Goal: Task Accomplishment & Management: Manage account settings

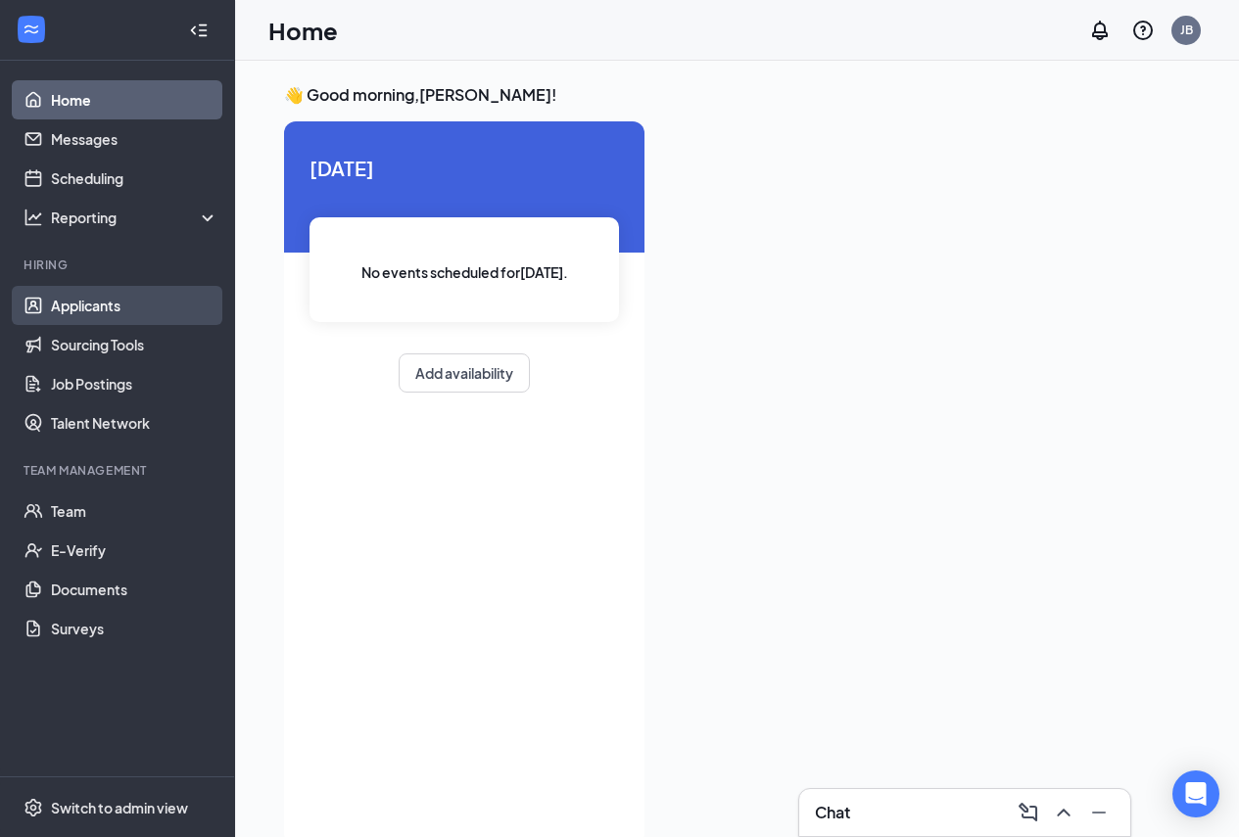
click at [93, 311] on link "Applicants" at bounding box center [134, 305] width 167 height 39
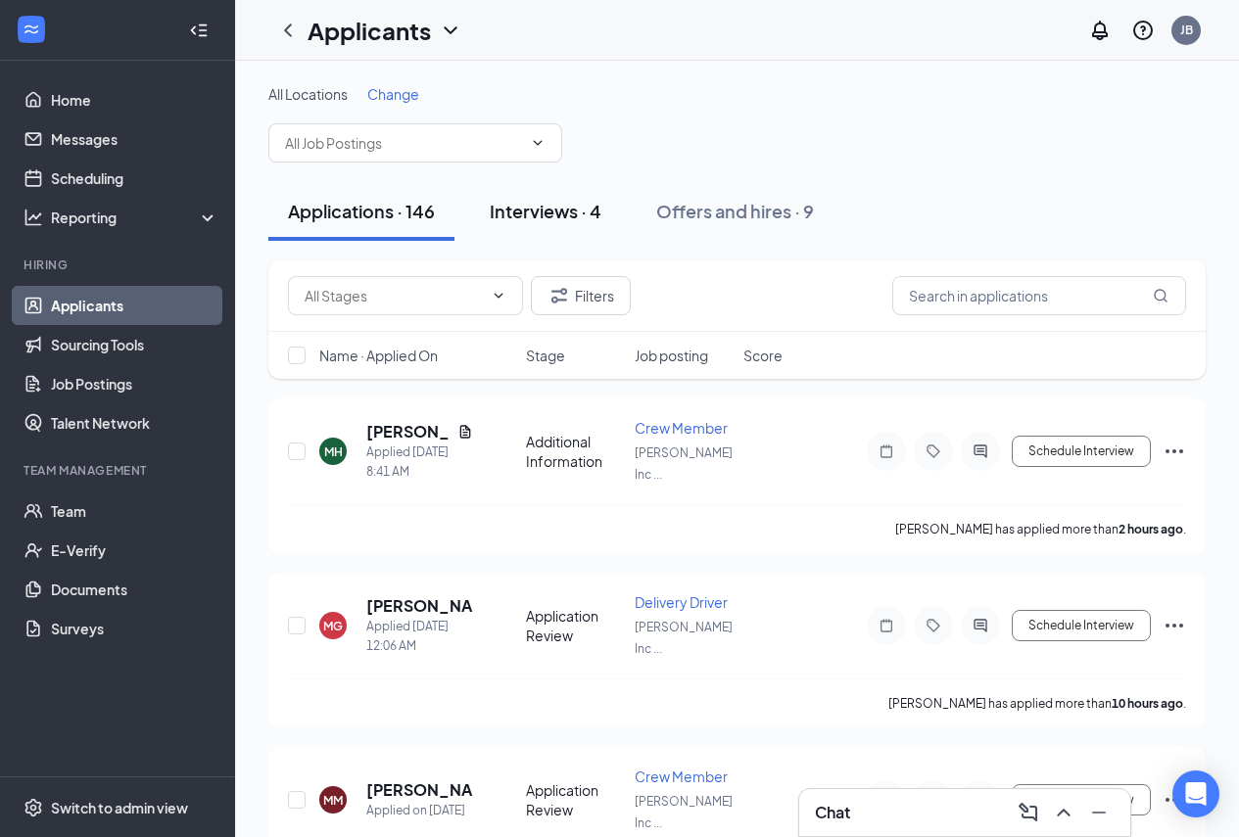
click at [564, 212] on div "Interviews · 4" at bounding box center [546, 211] width 112 height 24
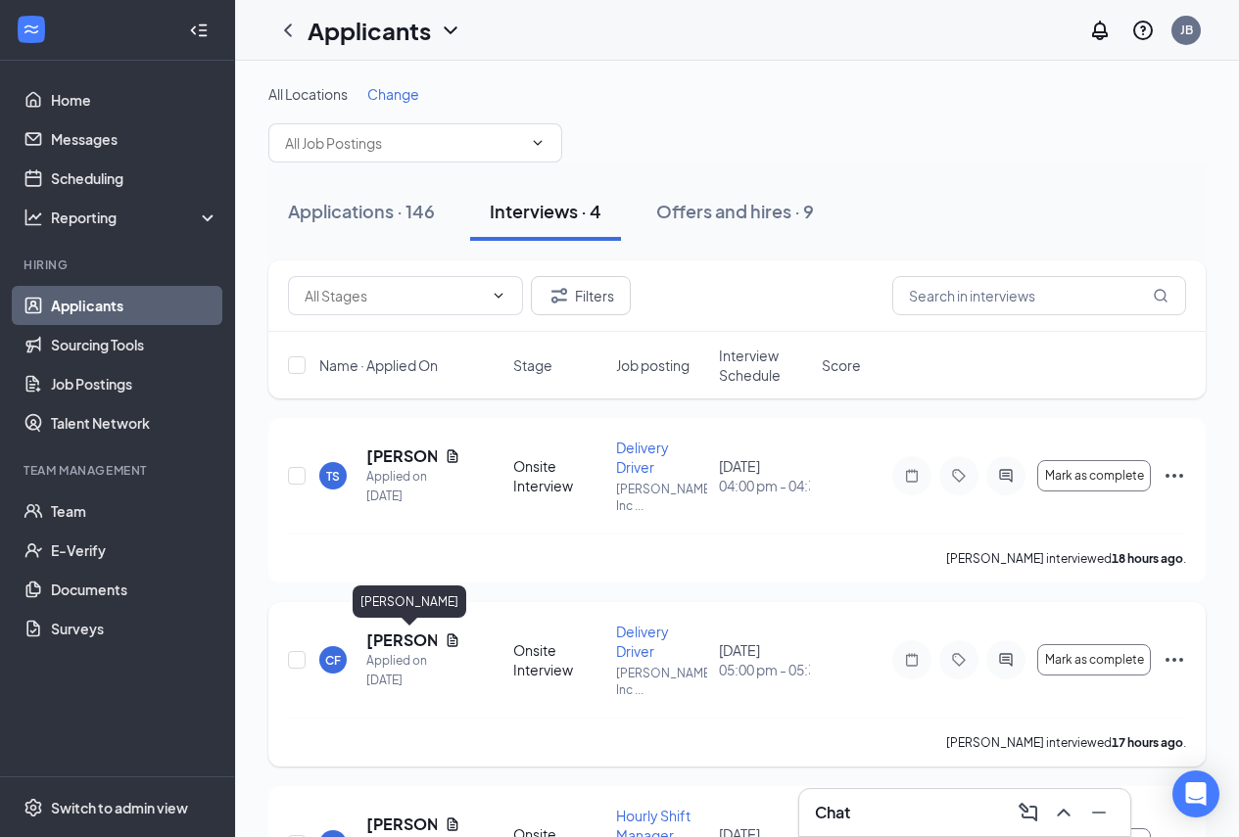
click at [405, 640] on h5 "[PERSON_NAME]" at bounding box center [401, 641] width 71 height 22
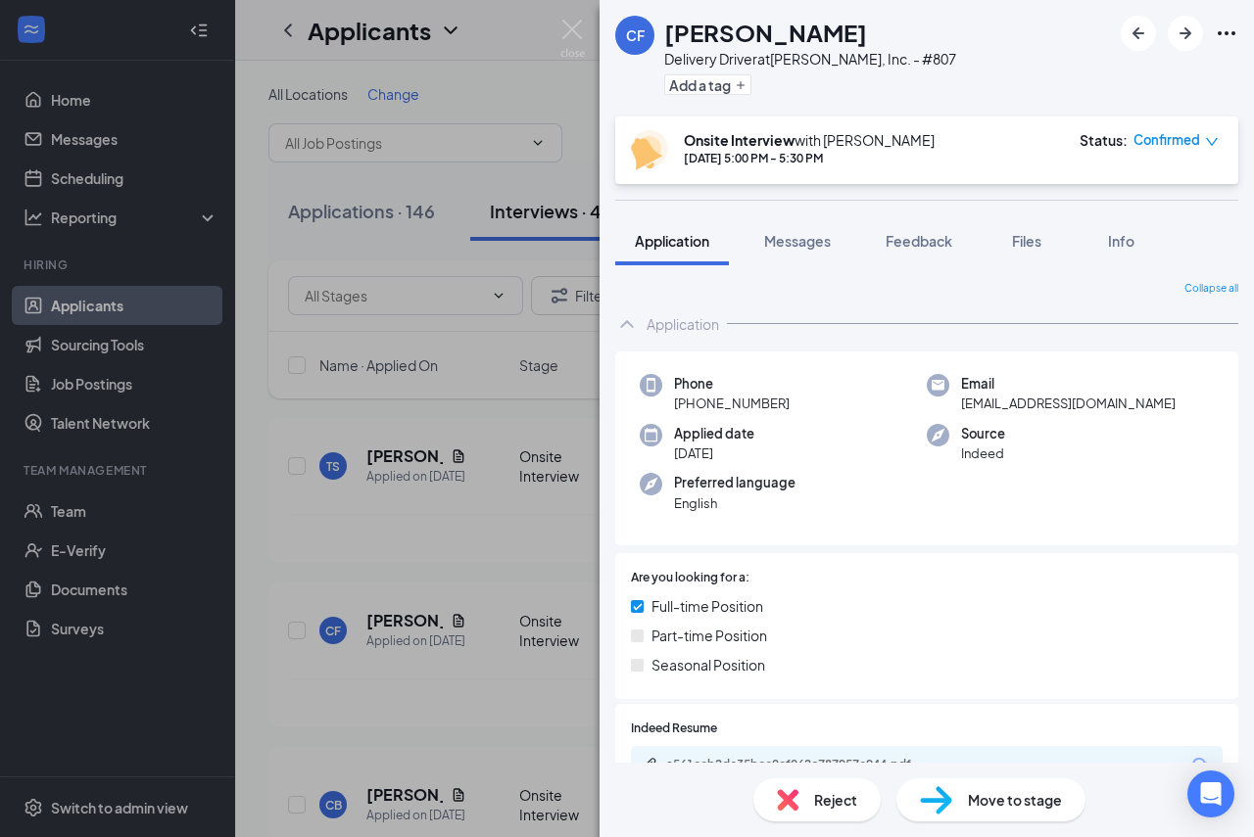
click at [514, 494] on div "CF CURTIS FUCHS Delivery Driver at PJ Zanesville, Inc. - #807 Add a tag Onsite …" at bounding box center [627, 418] width 1254 height 837
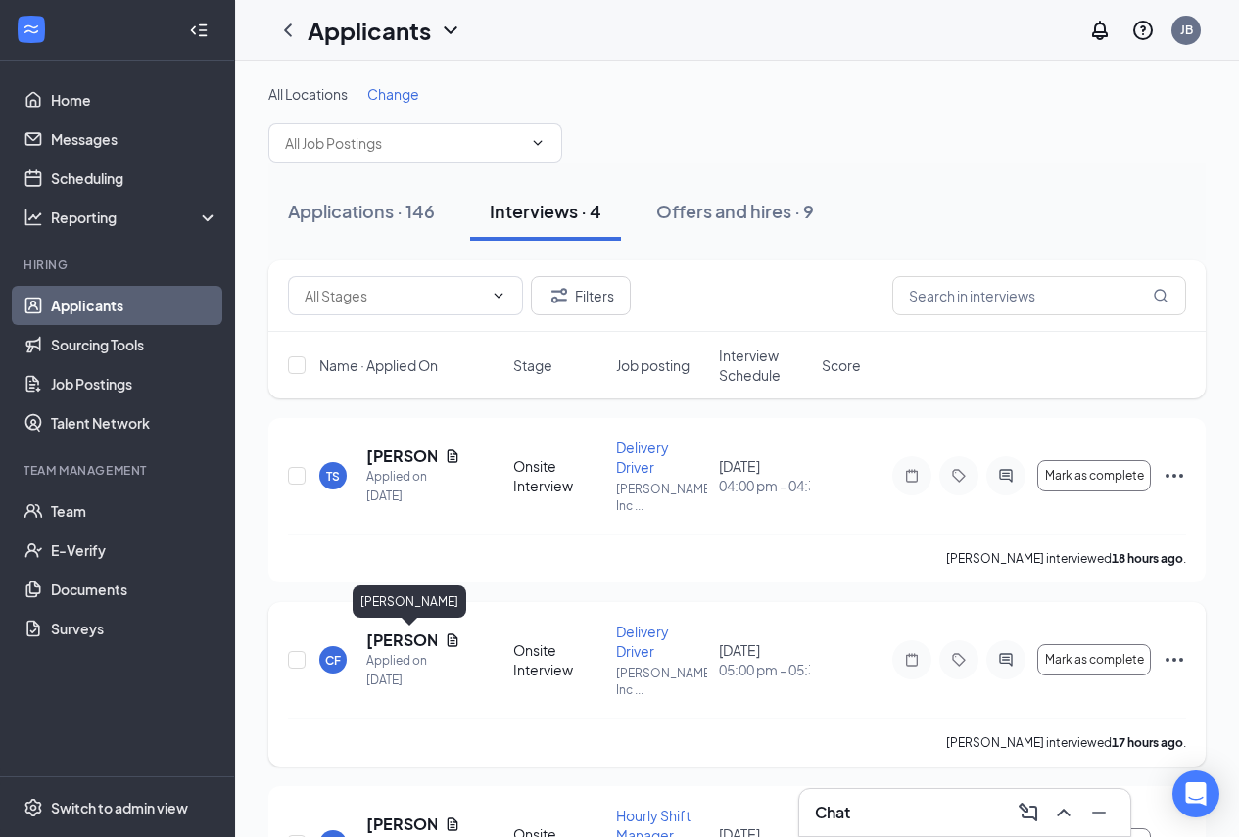
click at [391, 636] on h5 "[PERSON_NAME]" at bounding box center [401, 641] width 71 height 22
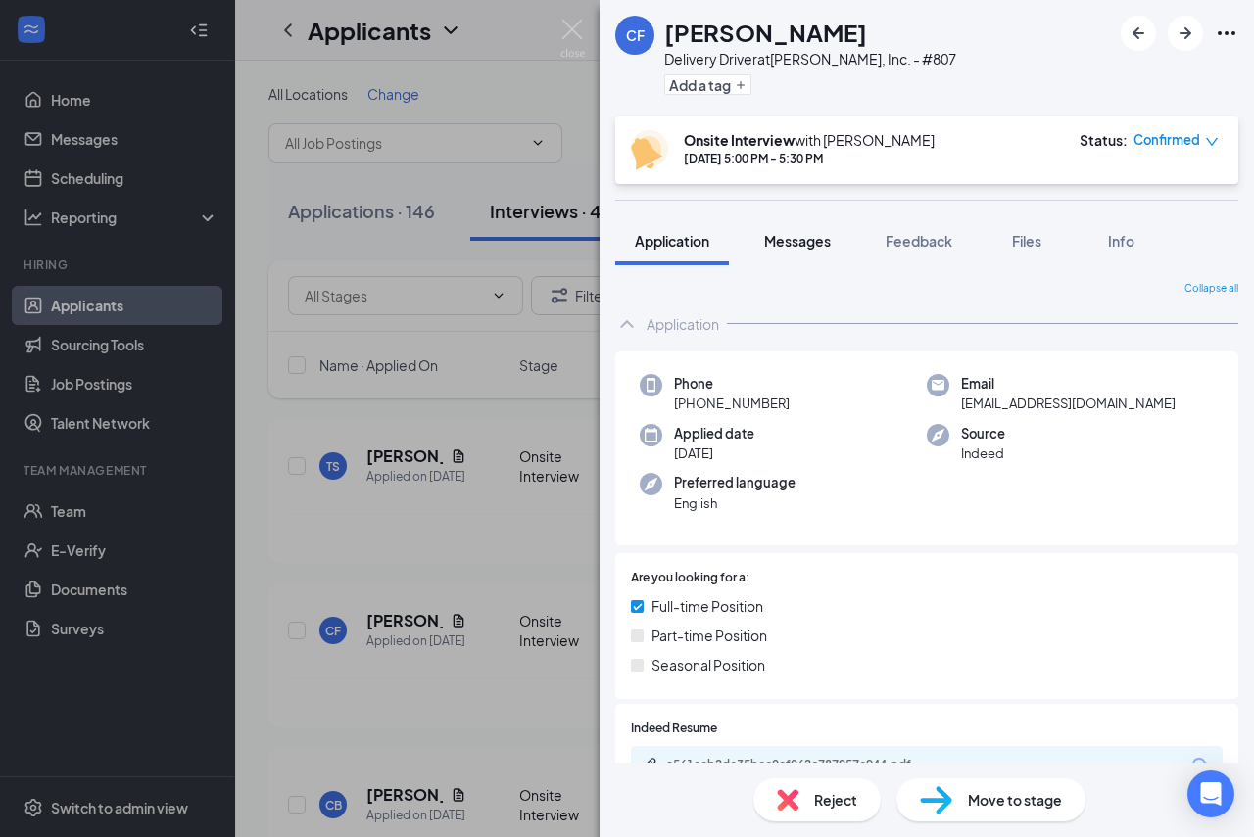
click at [789, 244] on span "Messages" at bounding box center [797, 241] width 67 height 18
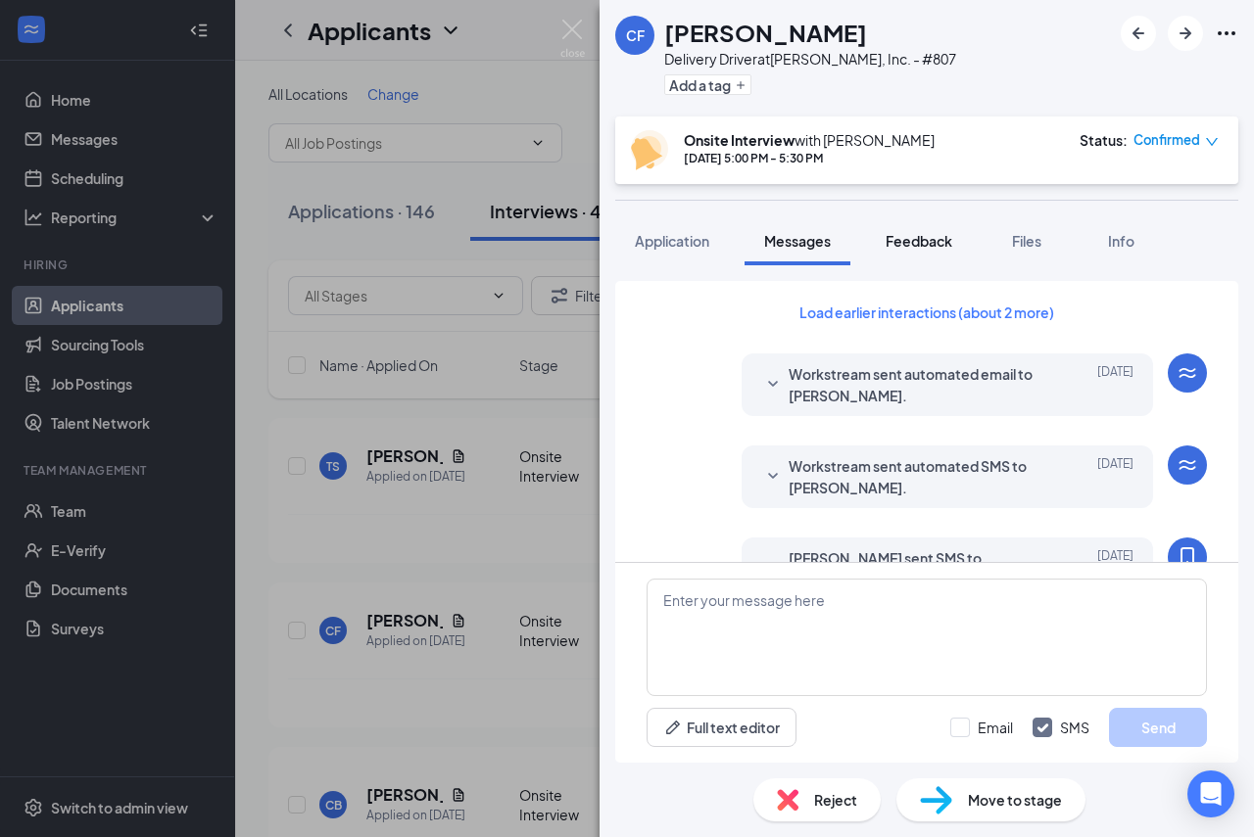
click at [928, 237] on span "Feedback" at bounding box center [918, 241] width 67 height 18
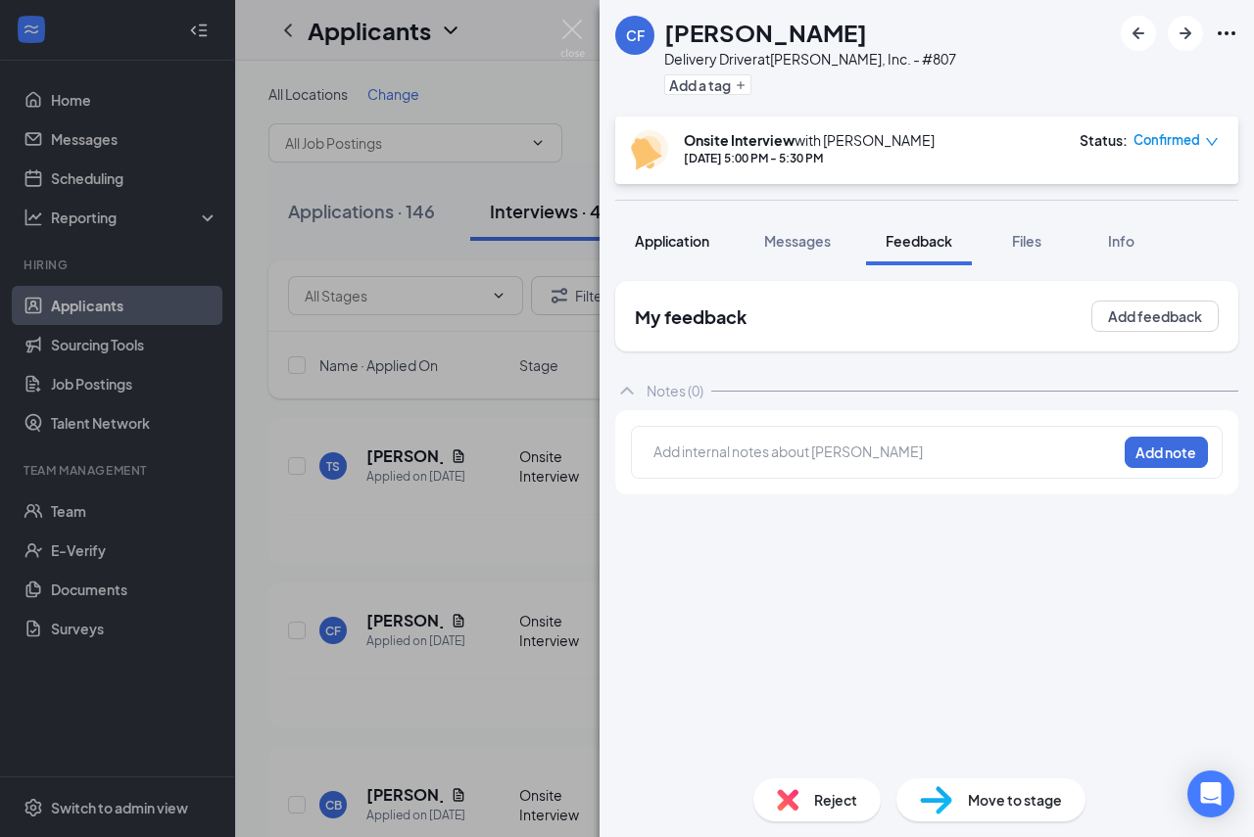
click at [675, 244] on span "Application" at bounding box center [672, 241] width 74 height 18
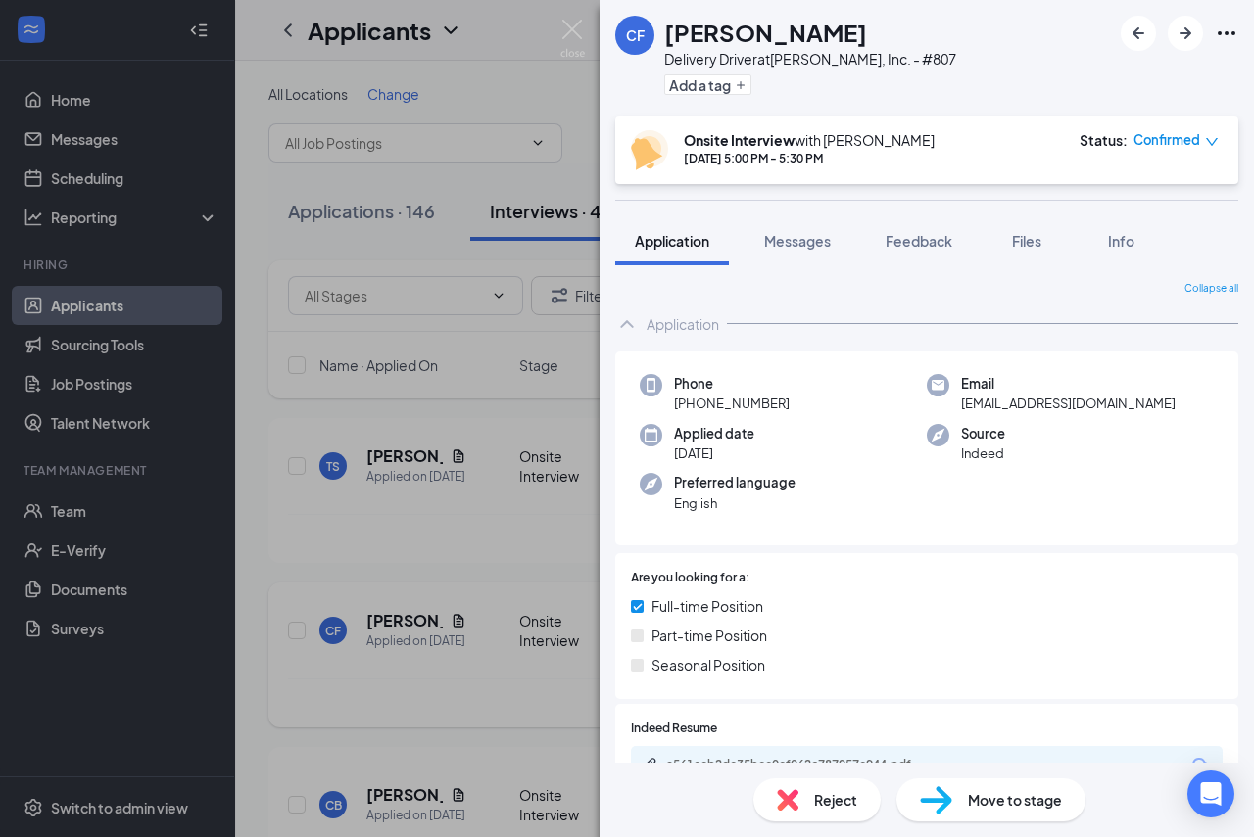
drag, startPoint x: 494, startPoint y: 359, endPoint x: 876, endPoint y: 660, distance: 486.1
click at [496, 362] on div "CF CURTIS FUCHS Delivery Driver at PJ Zanesville, Inc. - #807 Add a tag Onsite …" at bounding box center [627, 418] width 1254 height 837
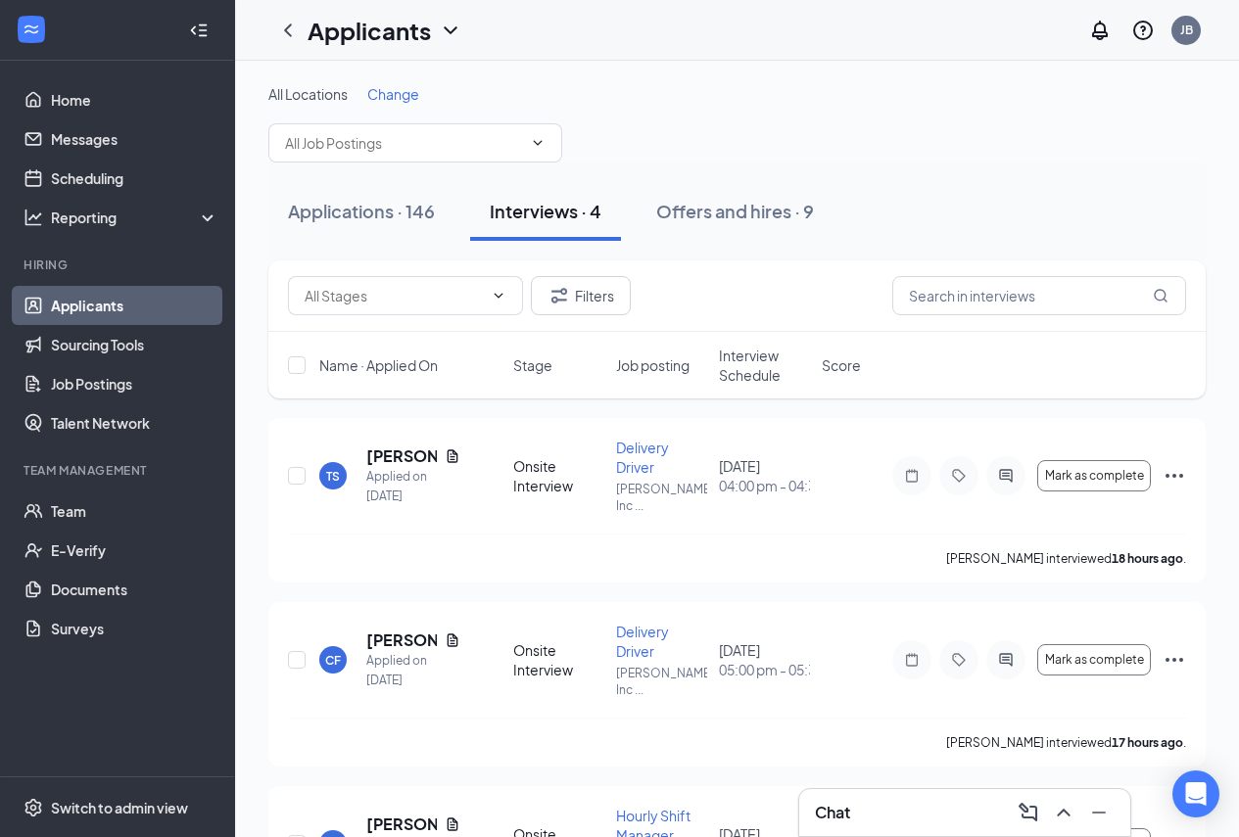
click at [864, 795] on div "Chat" at bounding box center [964, 812] width 331 height 47
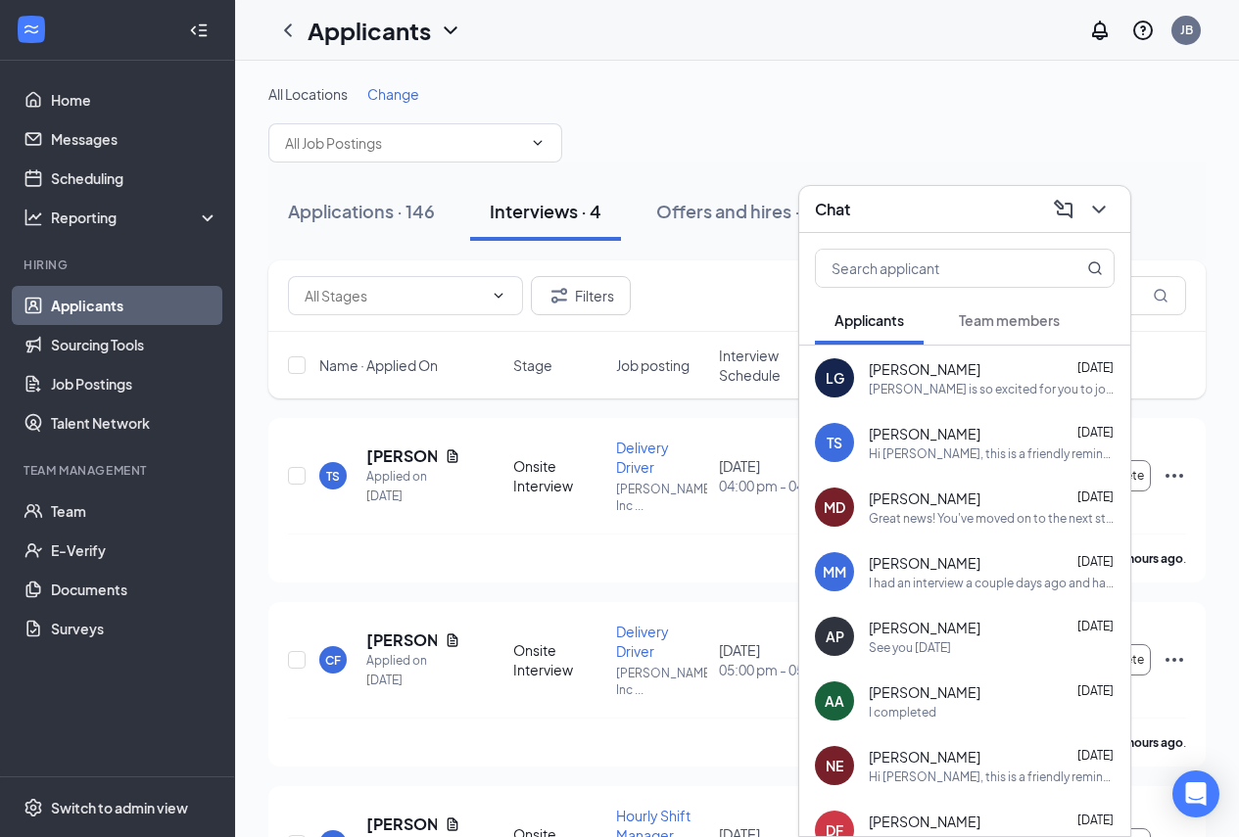
drag, startPoint x: 968, startPoint y: 206, endPoint x: 978, endPoint y: 210, distance: 11.5
click at [978, 212] on div "Chat" at bounding box center [965, 209] width 300 height 30
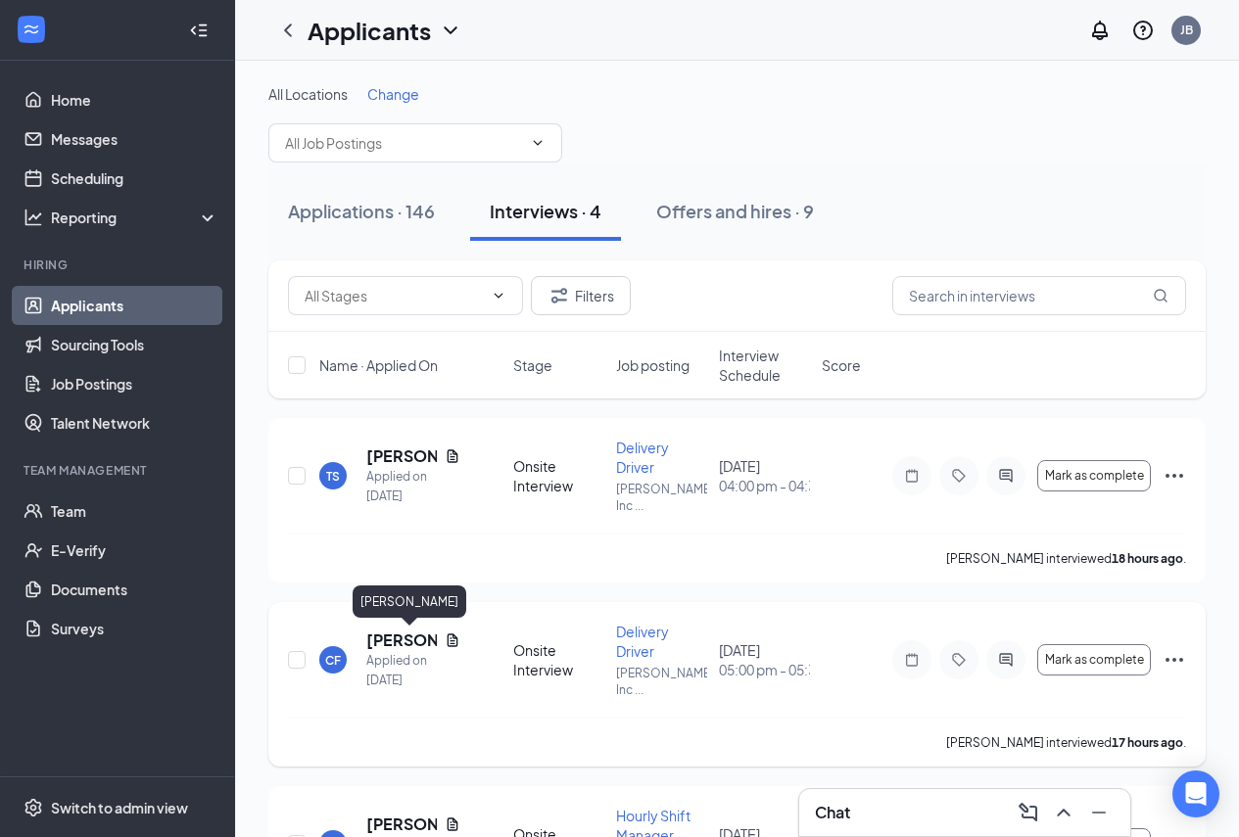
click at [376, 639] on h5 "[PERSON_NAME]" at bounding box center [401, 641] width 71 height 22
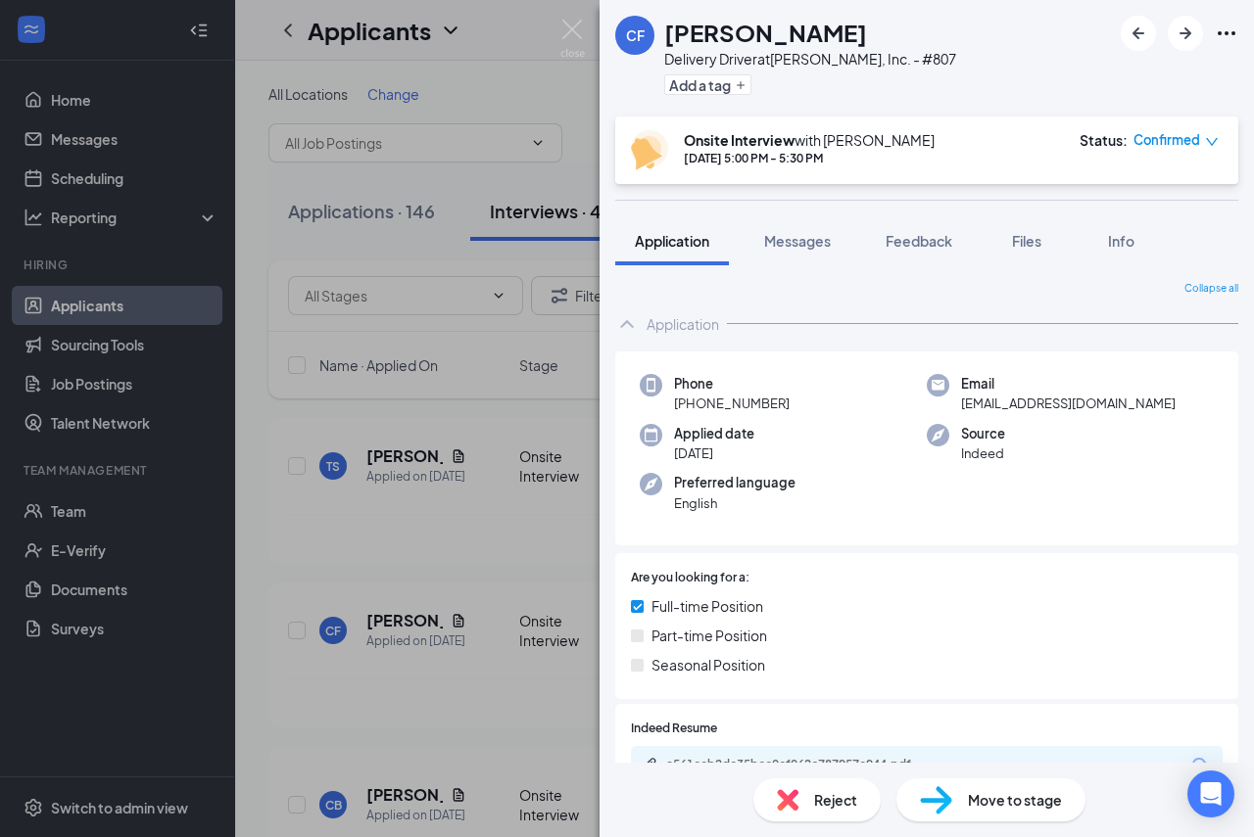
click at [1006, 803] on span "Move to stage" at bounding box center [1015, 800] width 94 height 22
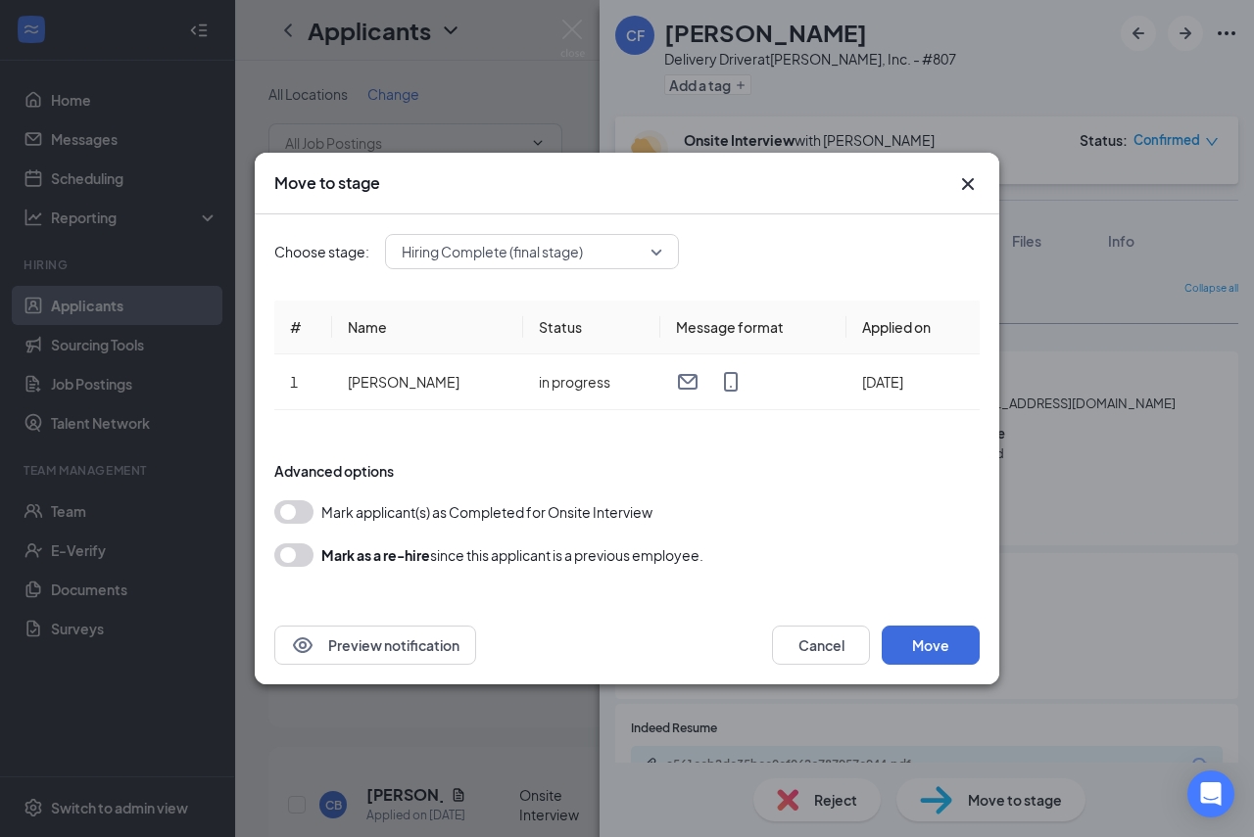
click at [297, 509] on button "button" at bounding box center [293, 512] width 39 height 24
click at [946, 642] on button "Move" at bounding box center [930, 645] width 98 height 39
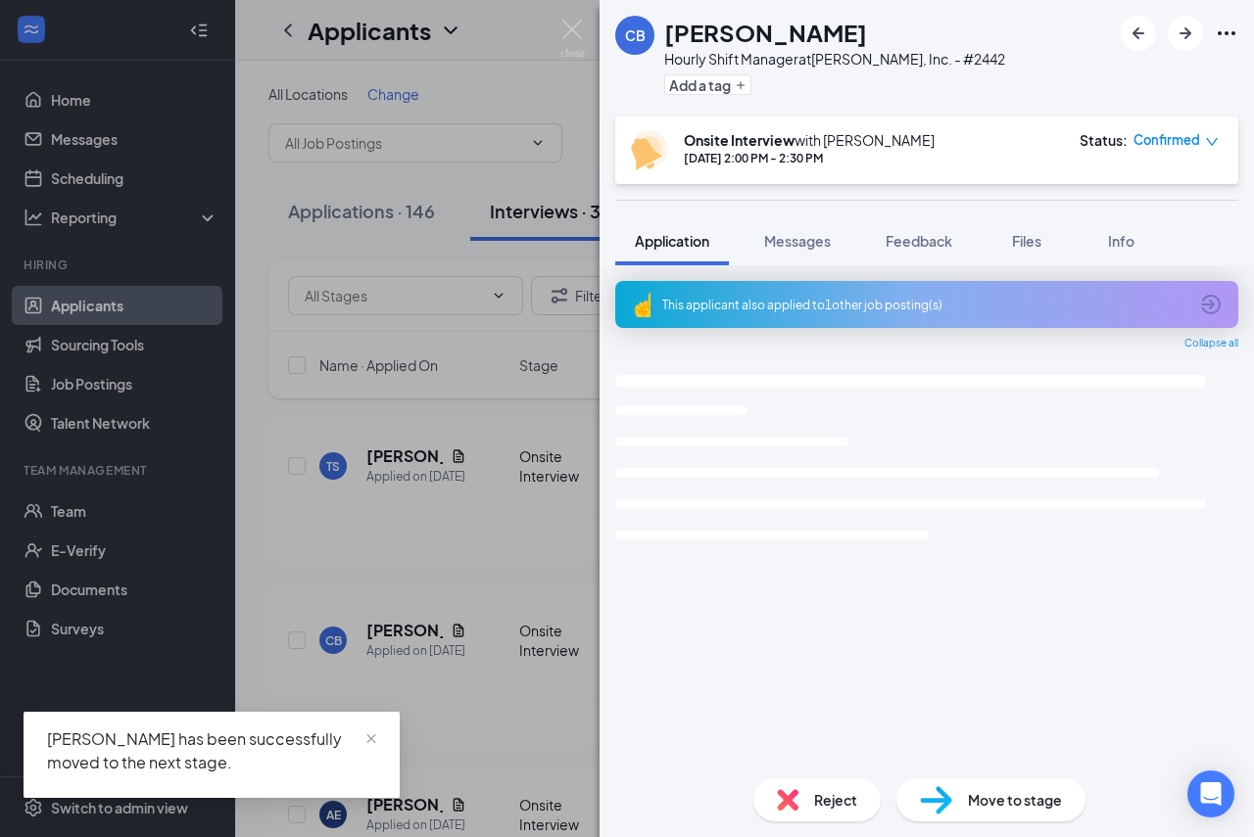
click at [65, 508] on div "CB Chasity Brown Hourly Shift Manager at PJ Zanesville, Inc. - #2442 Add a tag …" at bounding box center [627, 418] width 1254 height 837
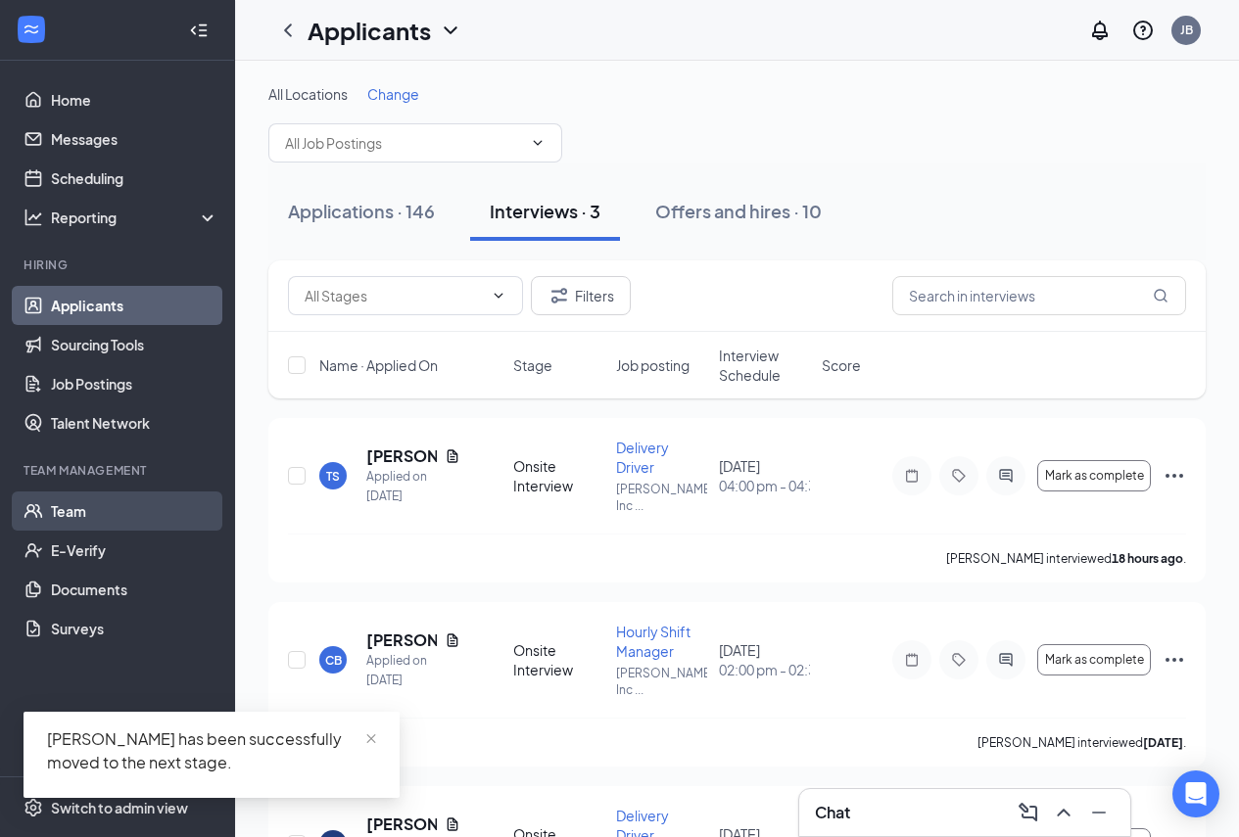
click at [71, 511] on link "Team" at bounding box center [134, 511] width 167 height 39
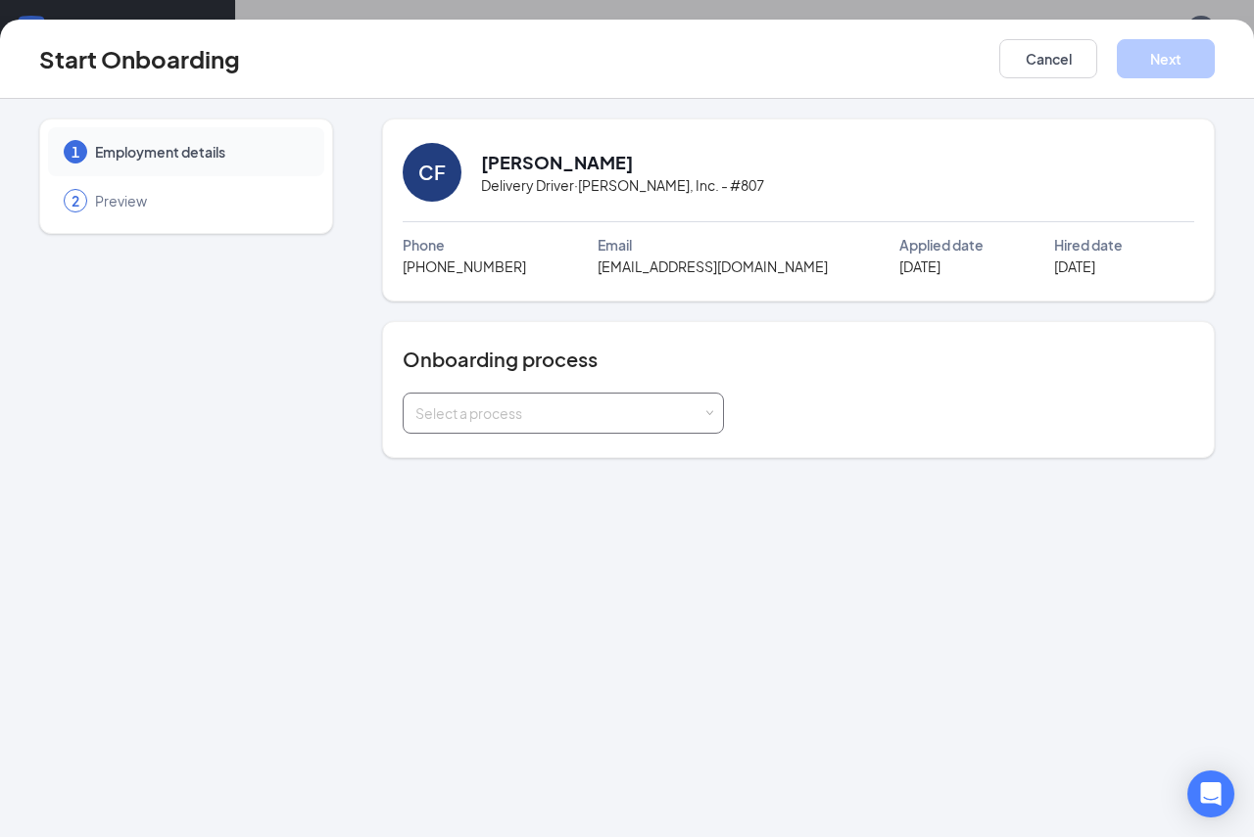
click at [557, 413] on div "Select a process" at bounding box center [558, 414] width 287 height 20
click at [544, 493] on span "Delivery Driver Onboarding" at bounding box center [496, 490] width 173 height 18
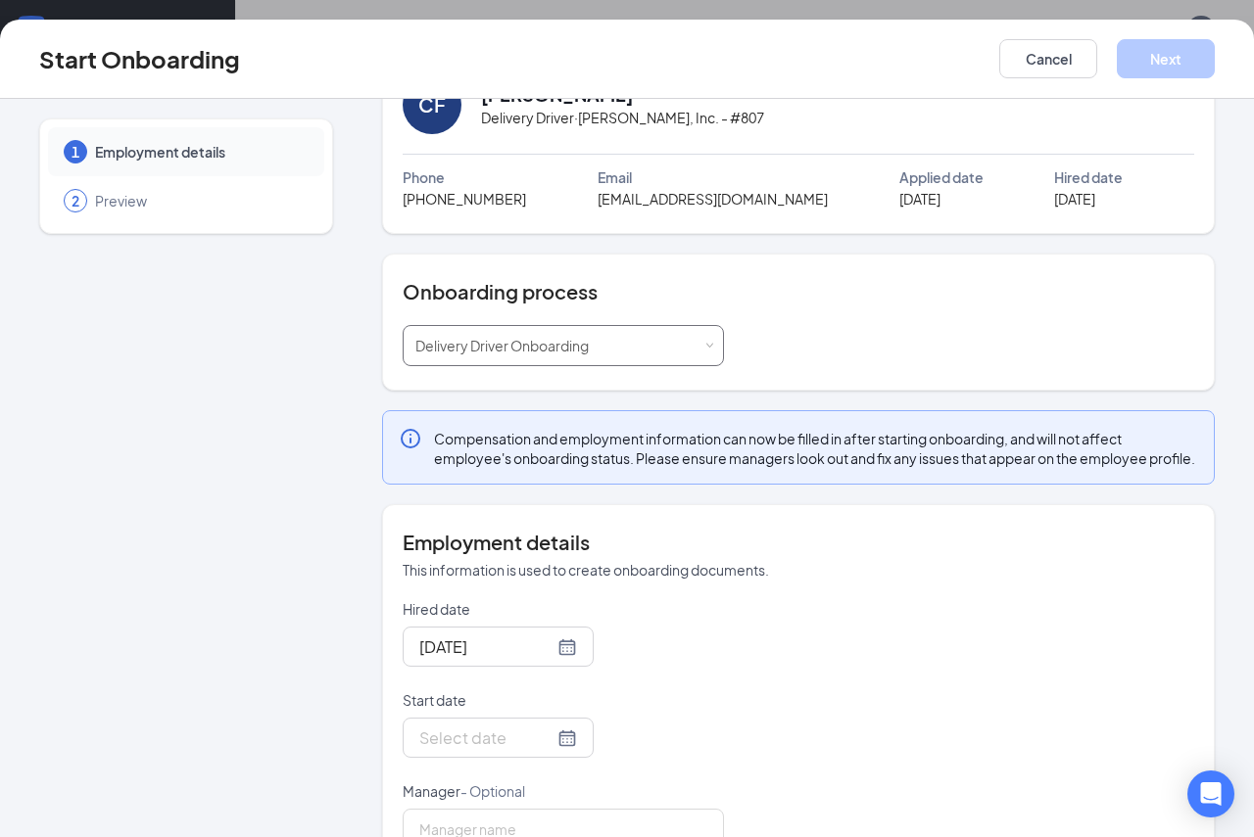
scroll to position [144, 0]
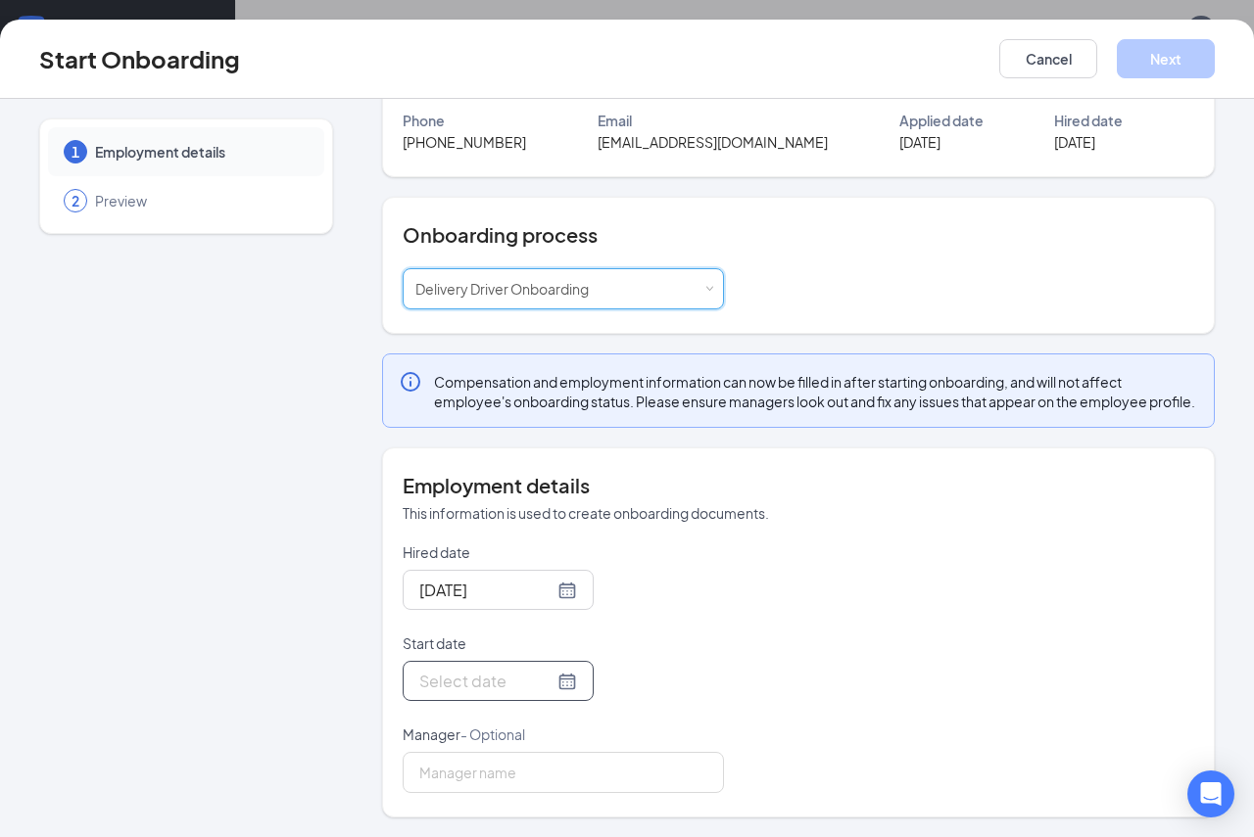
click at [554, 685] on div at bounding box center [498, 681] width 158 height 24
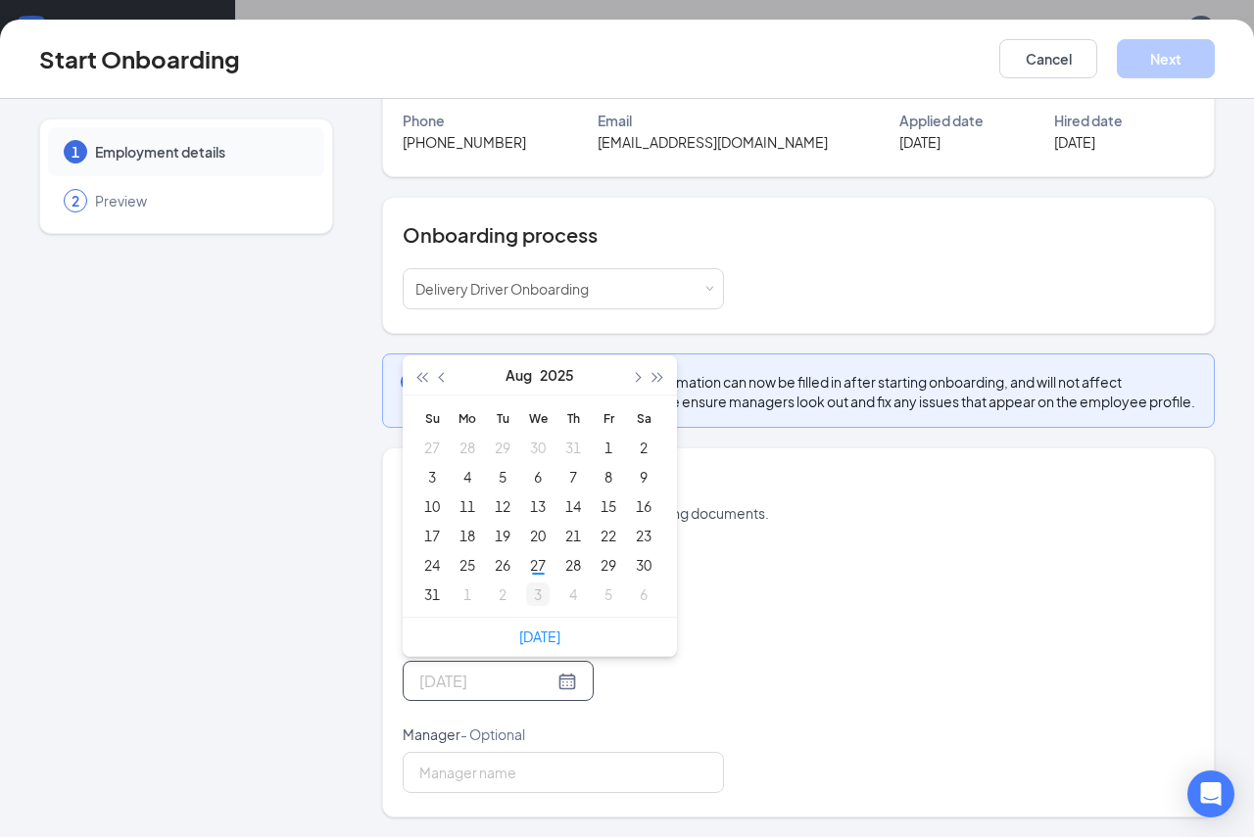
type input "Sep 3, 2025"
click at [537, 597] on div "3" at bounding box center [538, 595] width 24 height 24
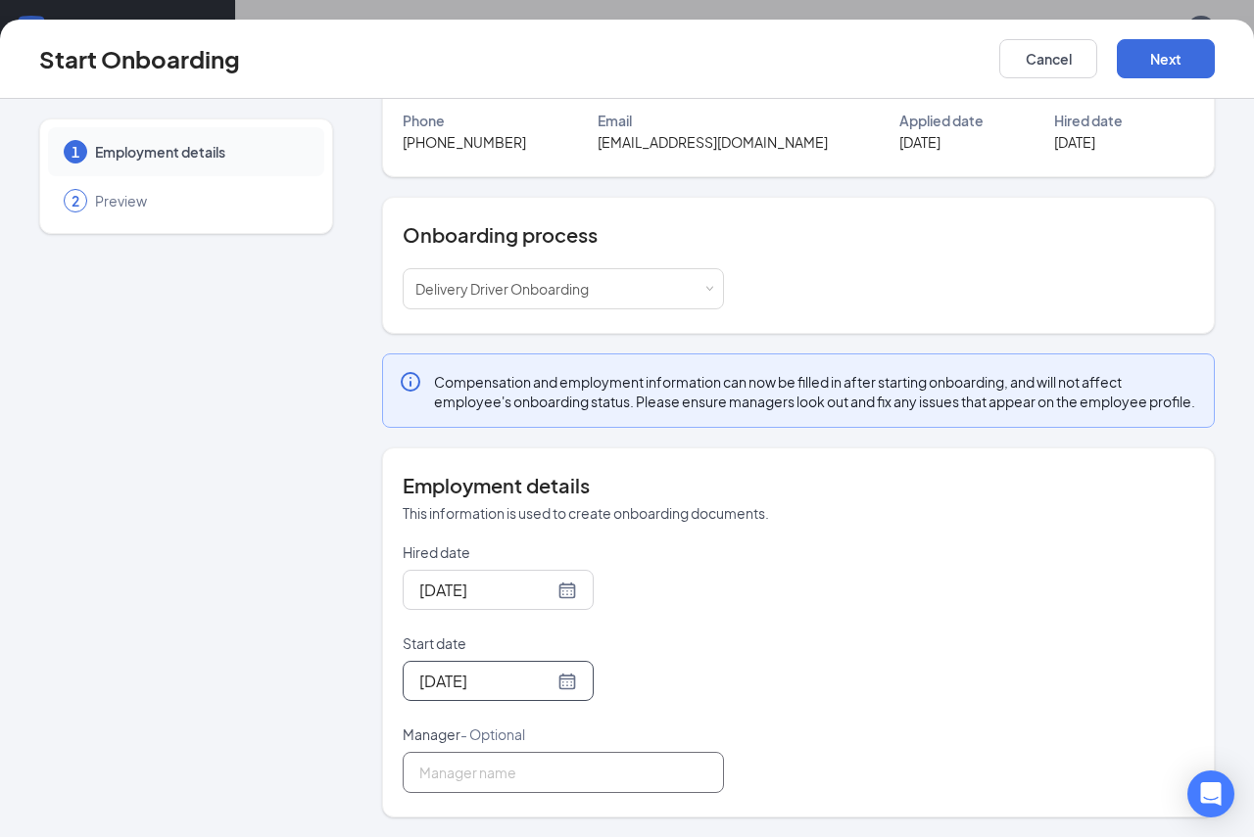
click at [656, 776] on input "Manager - Optional" at bounding box center [563, 772] width 321 height 41
type input "jeannie bruce"
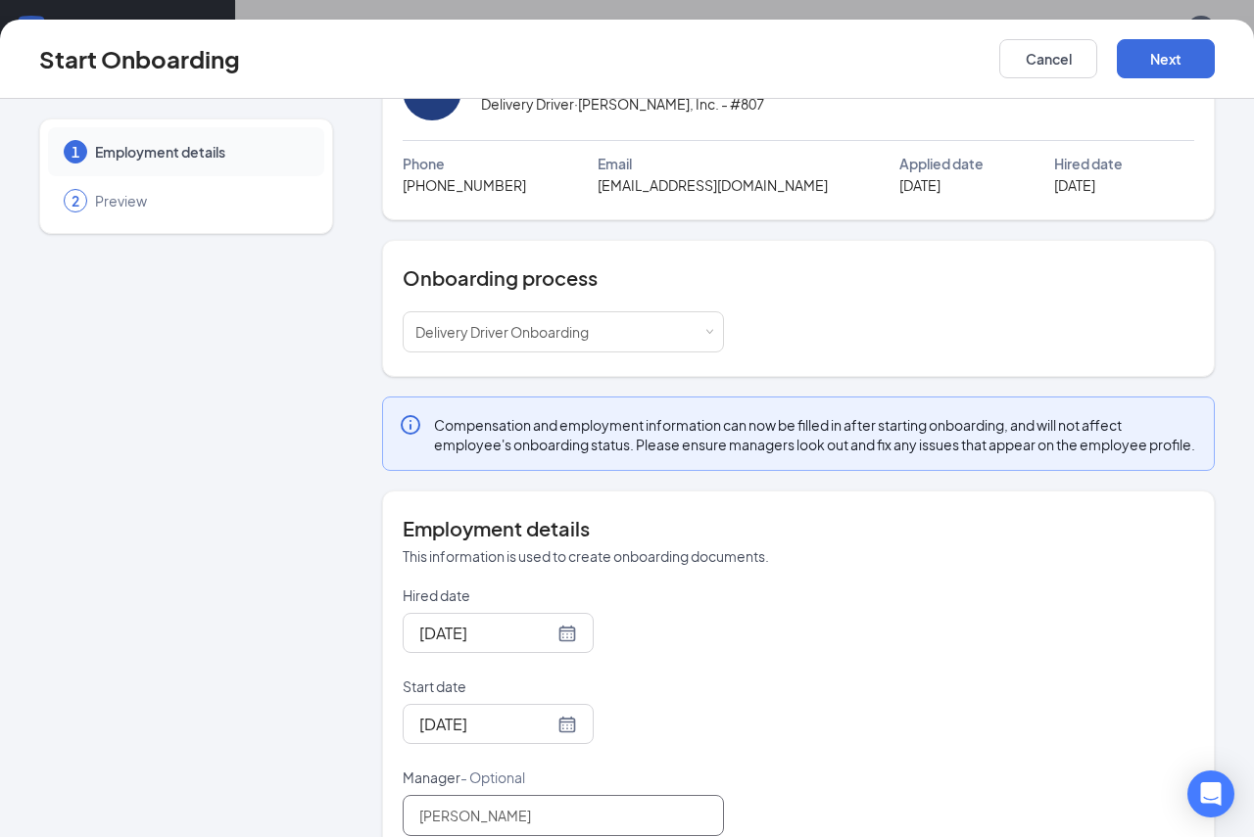
scroll to position [0, 0]
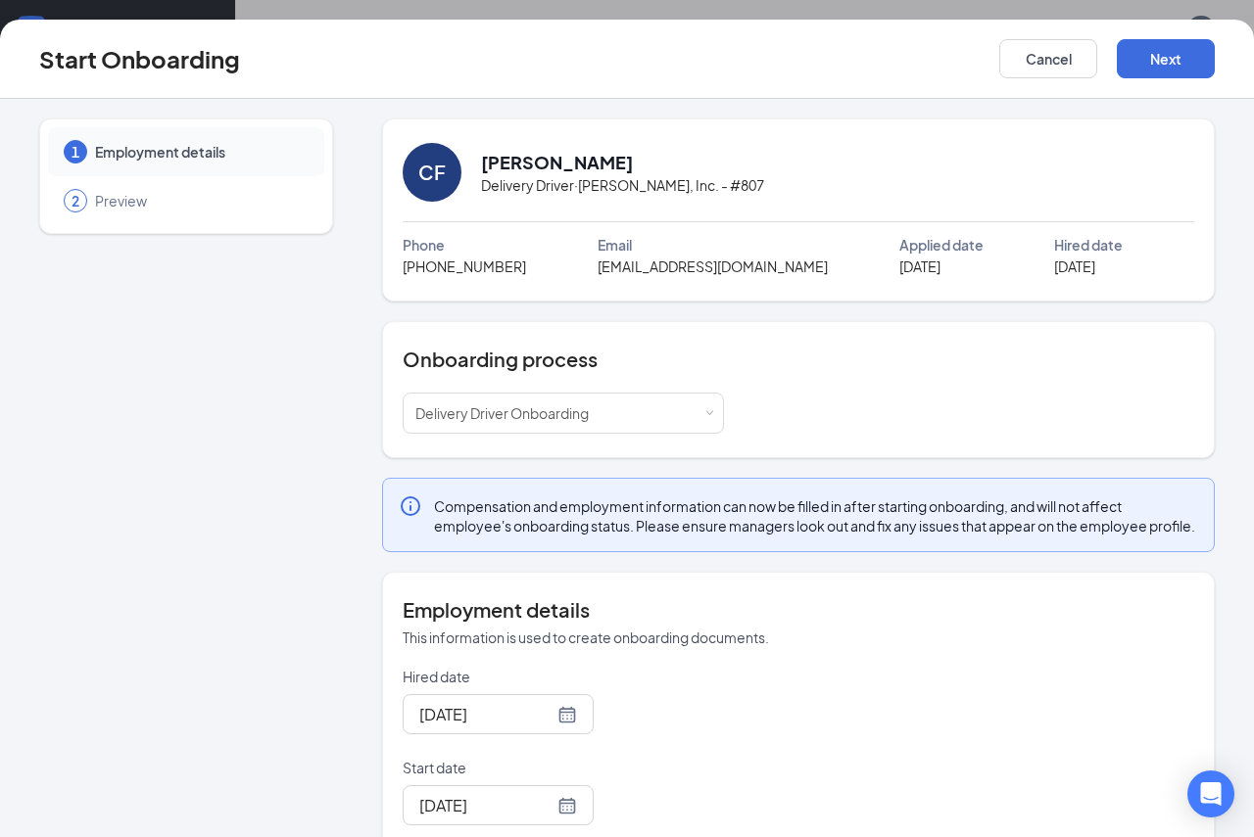
click at [712, 264] on span "melissafuchs6373@gmail.com" at bounding box center [712, 267] width 230 height 22
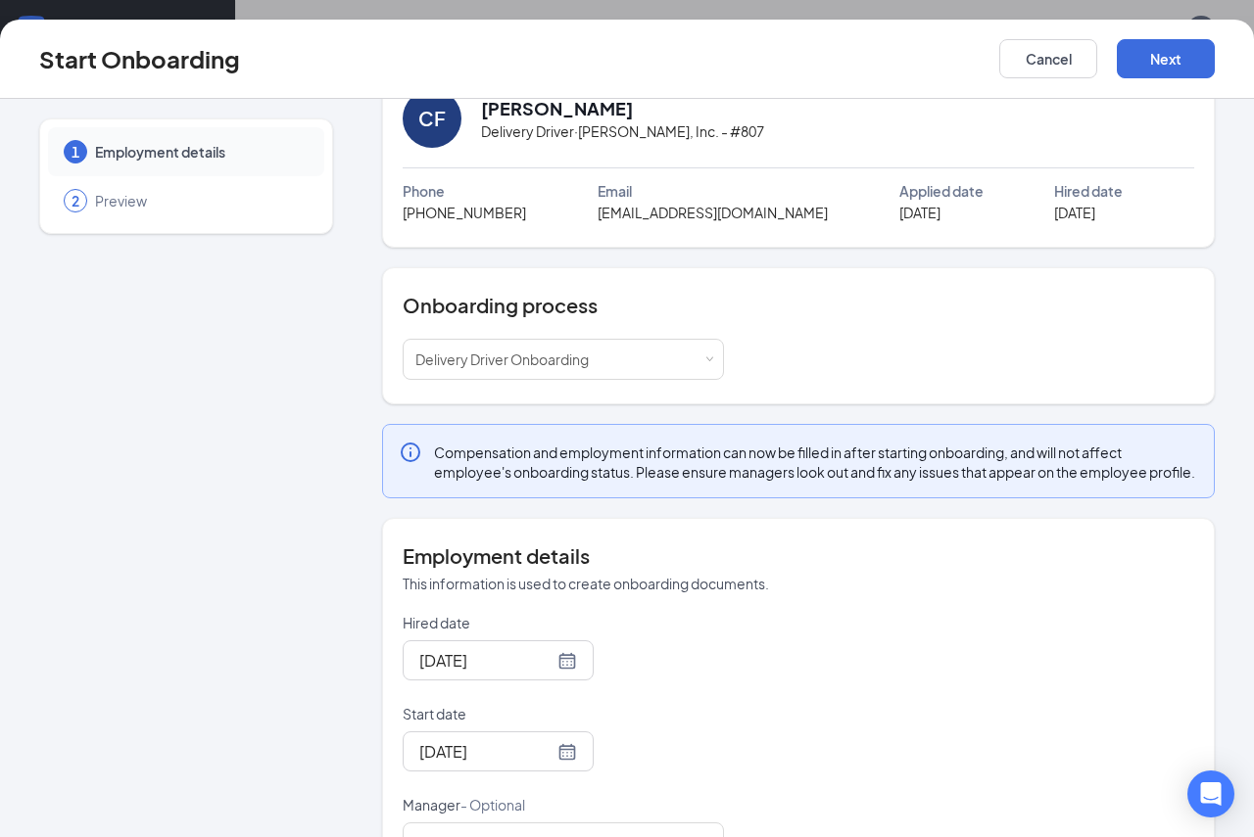
scroll to position [144, 0]
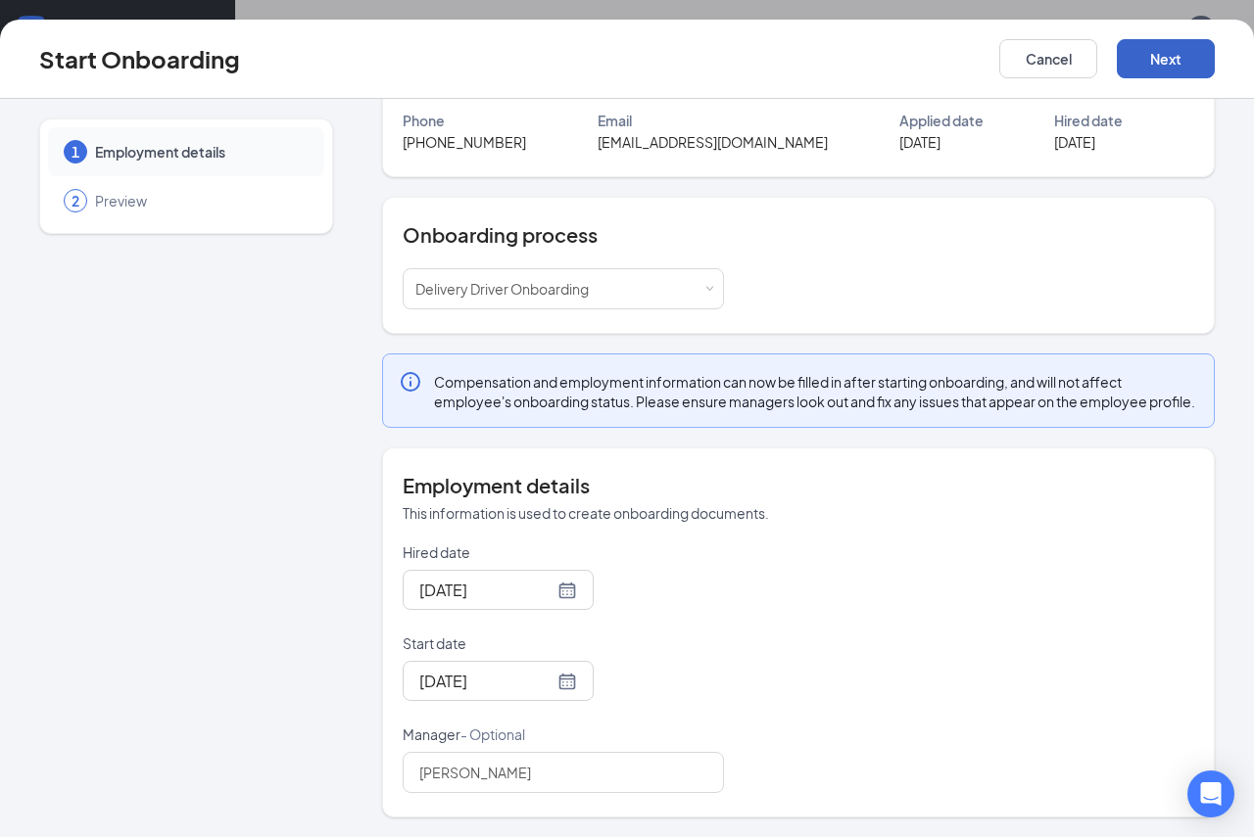
click at [1162, 64] on button "Next" at bounding box center [1166, 58] width 98 height 39
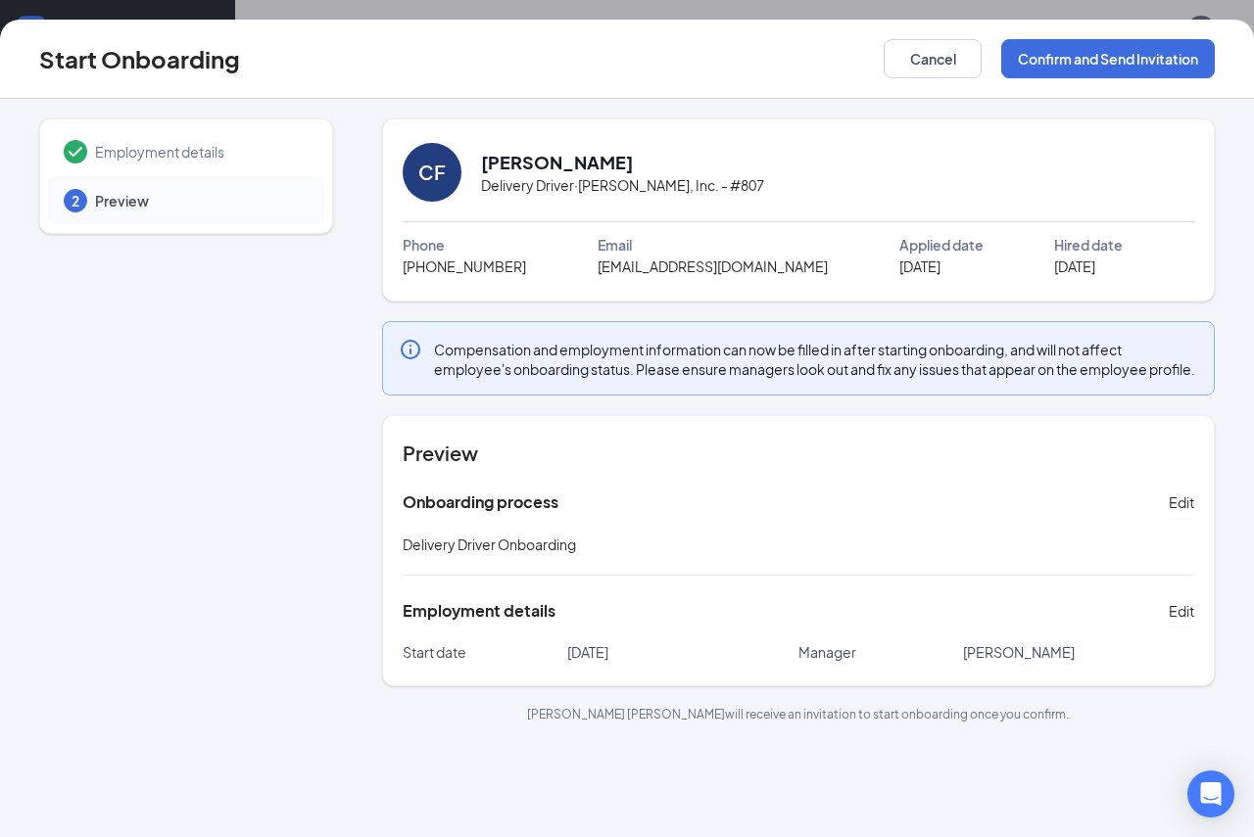
scroll to position [0, 0]
click at [1070, 51] on button "Confirm and Send Invitation" at bounding box center [1108, 58] width 214 height 39
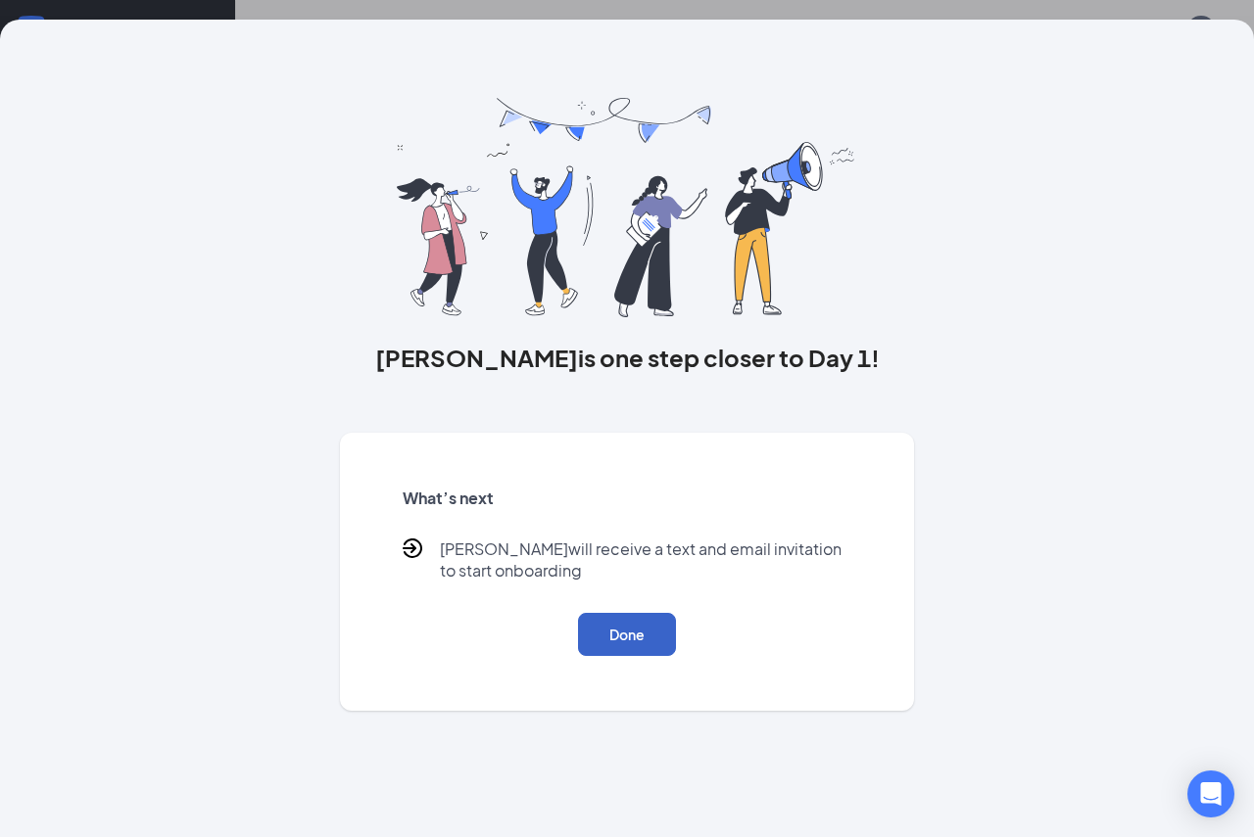
click at [631, 625] on button "Done" at bounding box center [627, 634] width 98 height 43
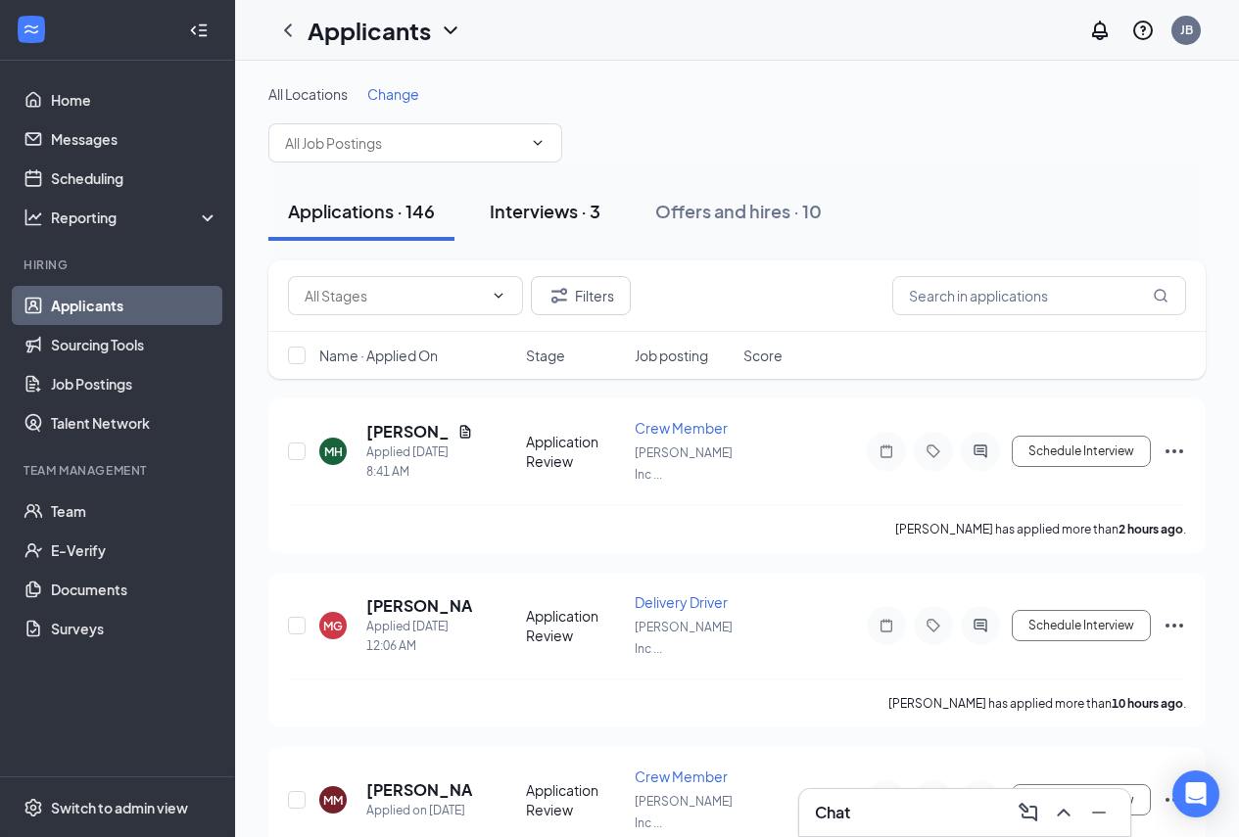
click at [538, 211] on div "Interviews · 3" at bounding box center [545, 211] width 111 height 24
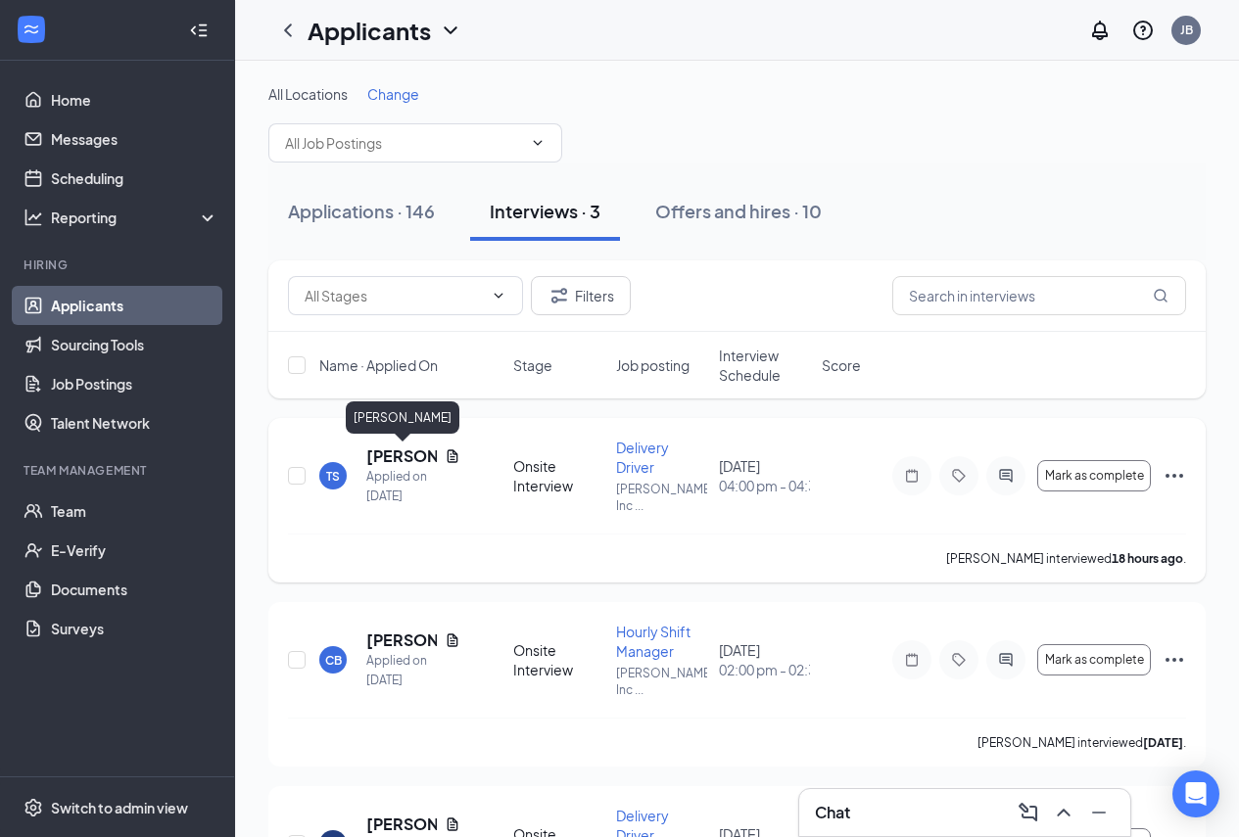
click at [396, 454] on h5 "[PERSON_NAME]" at bounding box center [401, 457] width 71 height 22
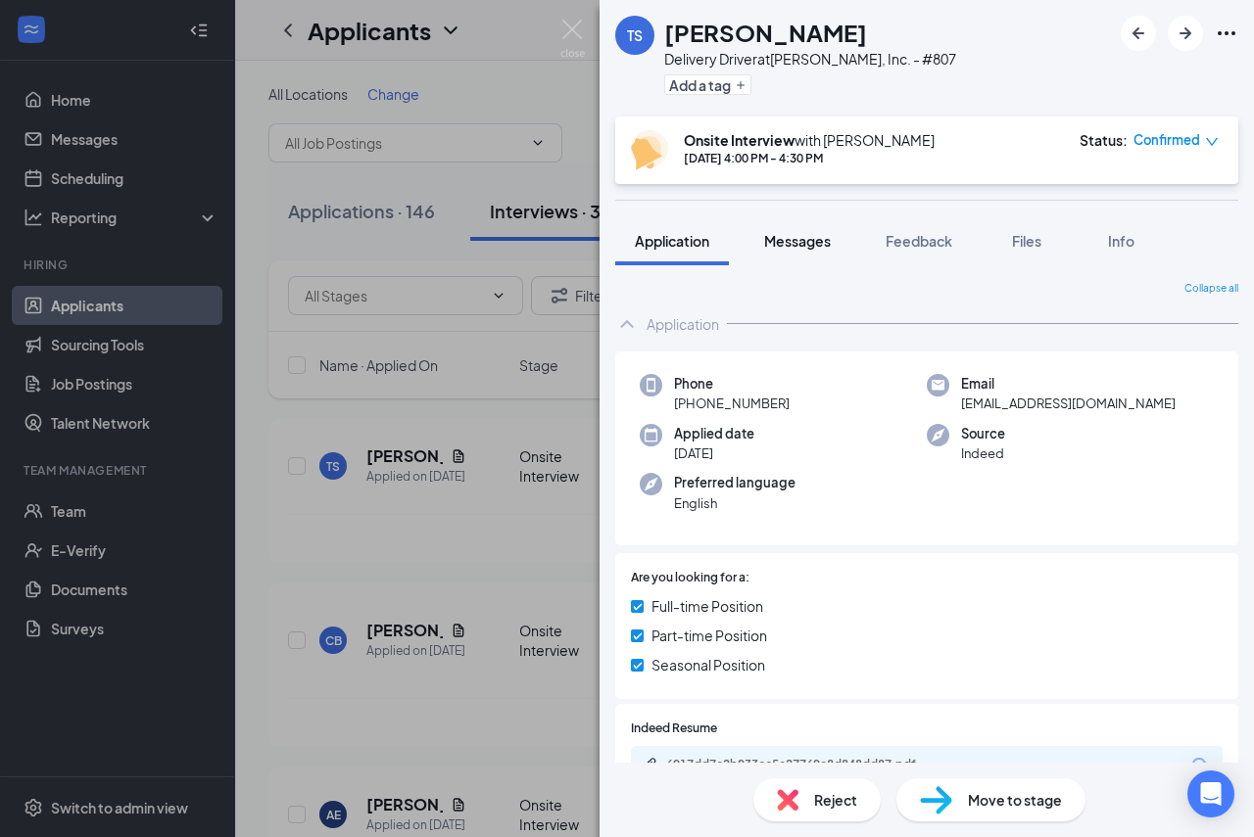
click at [815, 242] on span "Messages" at bounding box center [797, 241] width 67 height 18
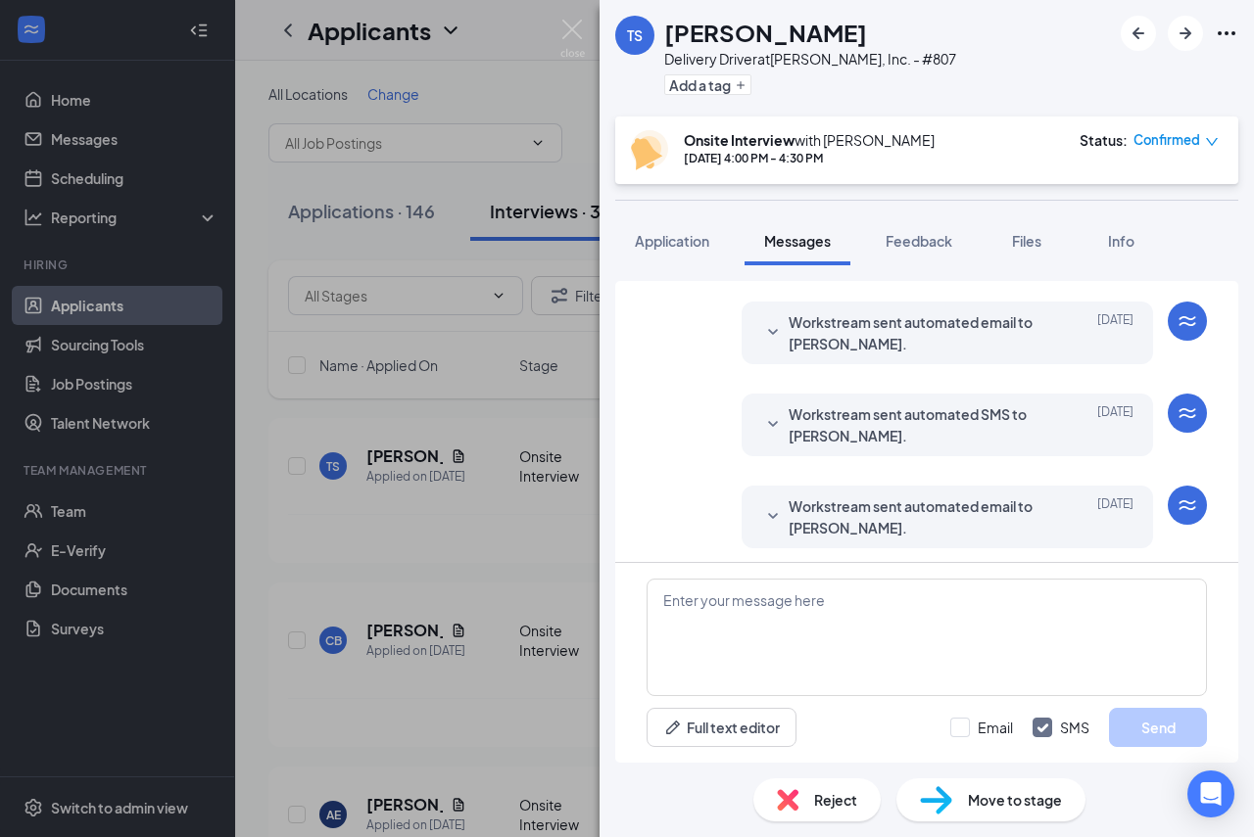
scroll to position [391, 0]
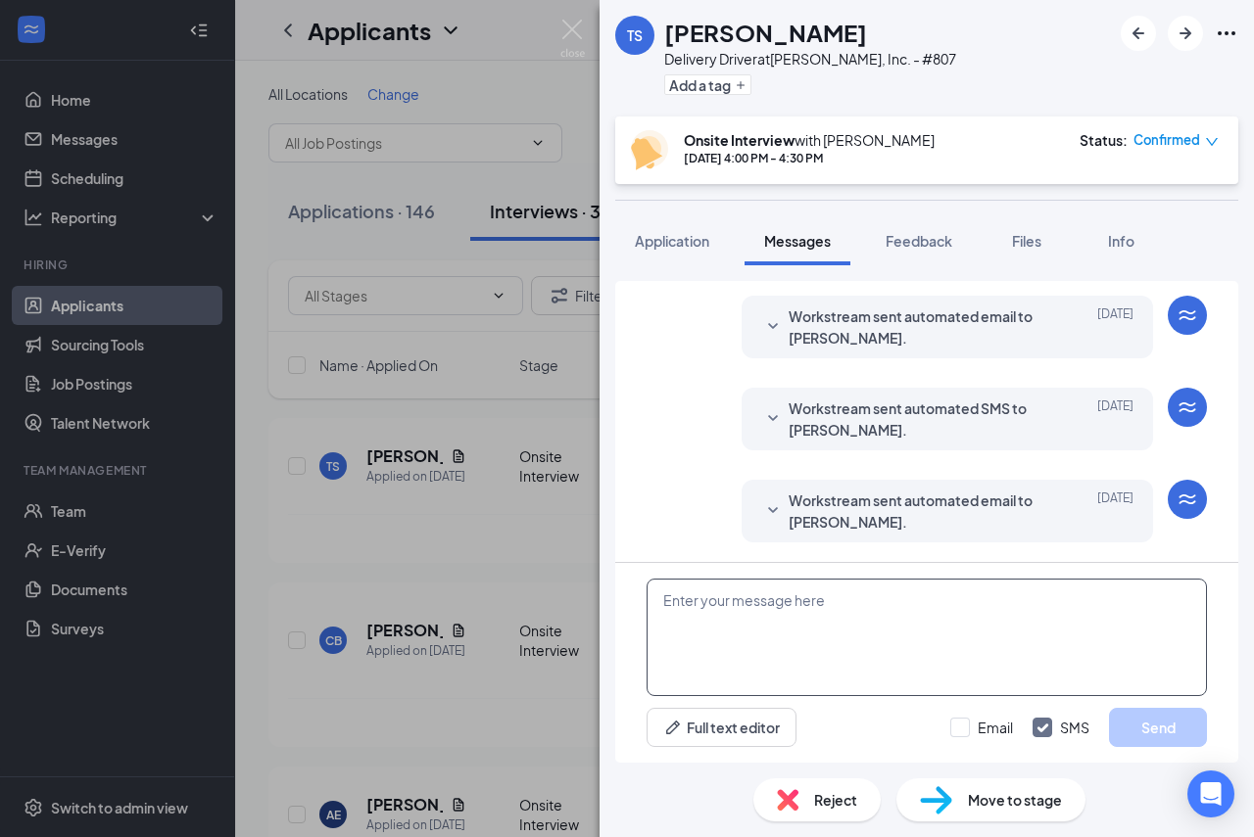
click at [828, 611] on textarea at bounding box center [926, 638] width 560 height 118
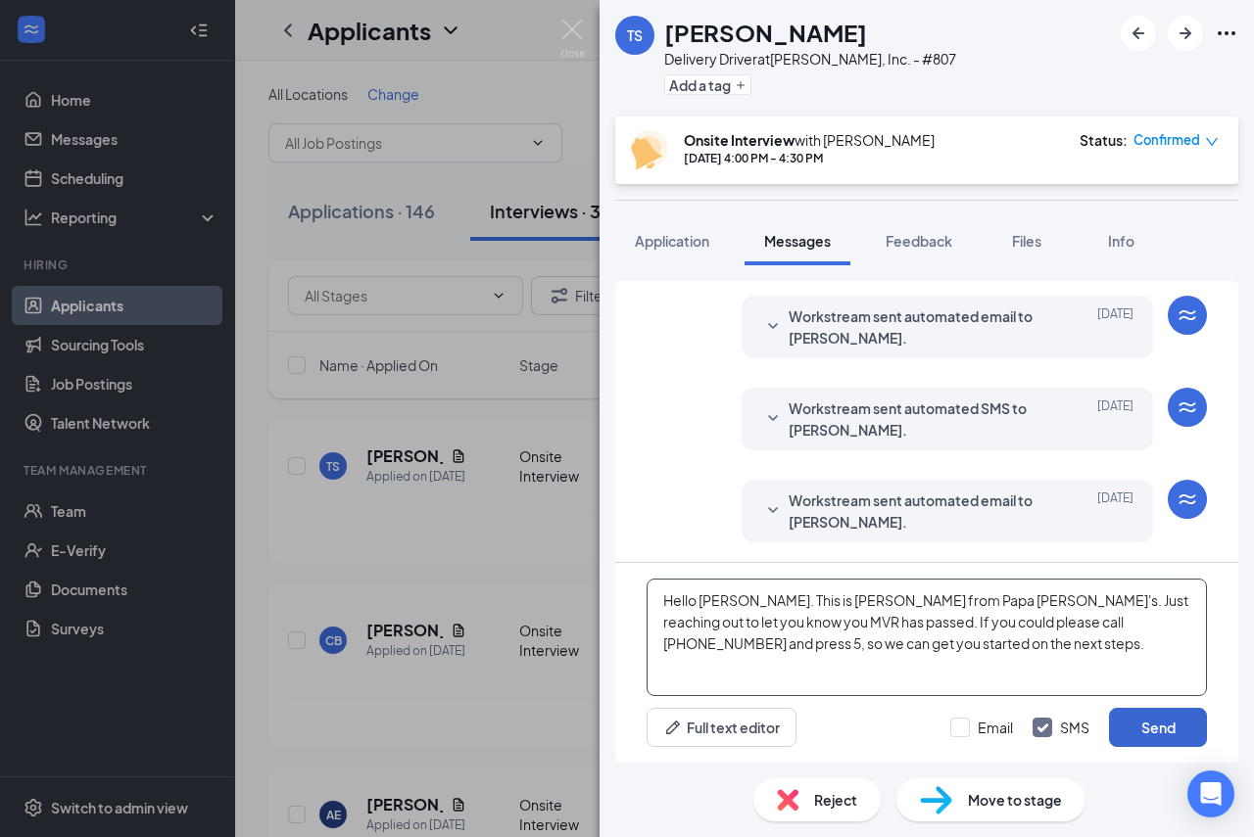
type textarea "Hello [PERSON_NAME]. This is [PERSON_NAME] from Papa [PERSON_NAME]'s. Just reac…"
click at [1165, 730] on button "Send" at bounding box center [1158, 727] width 98 height 39
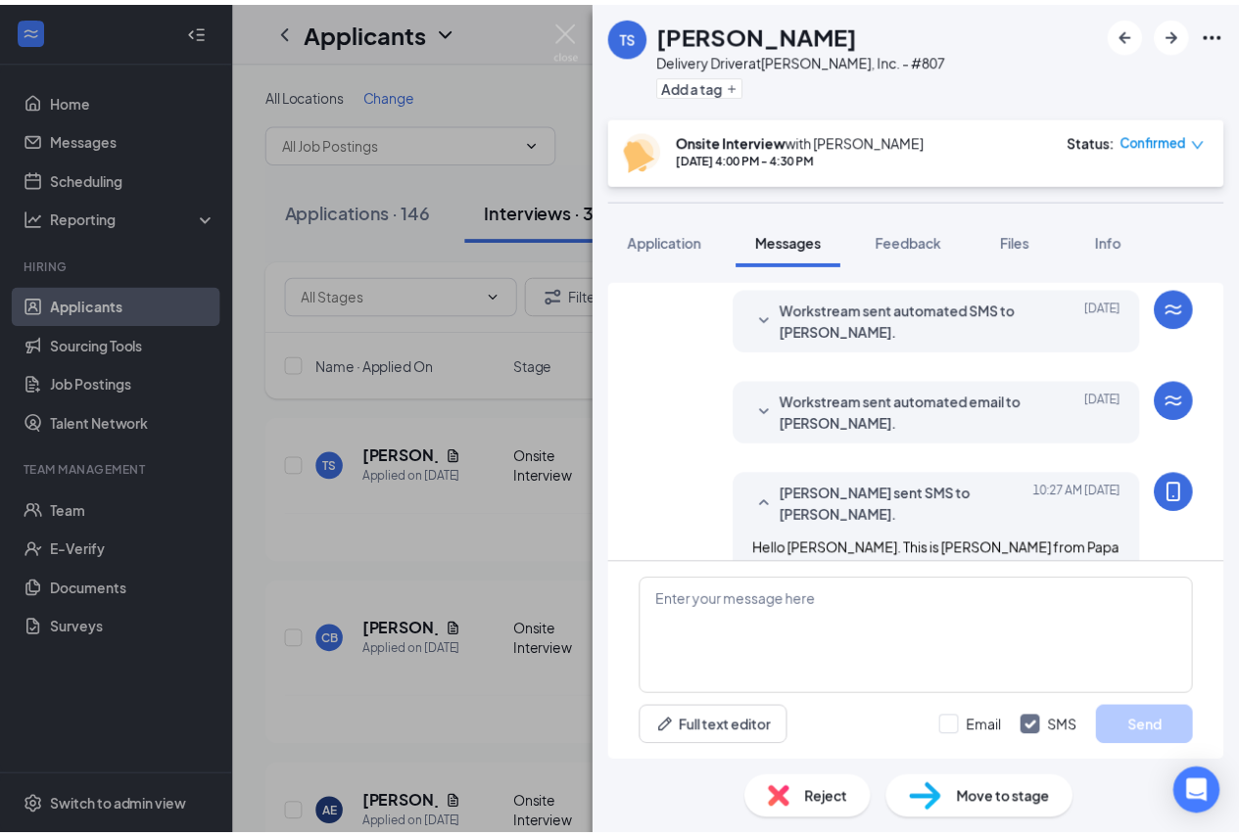
scroll to position [581, 0]
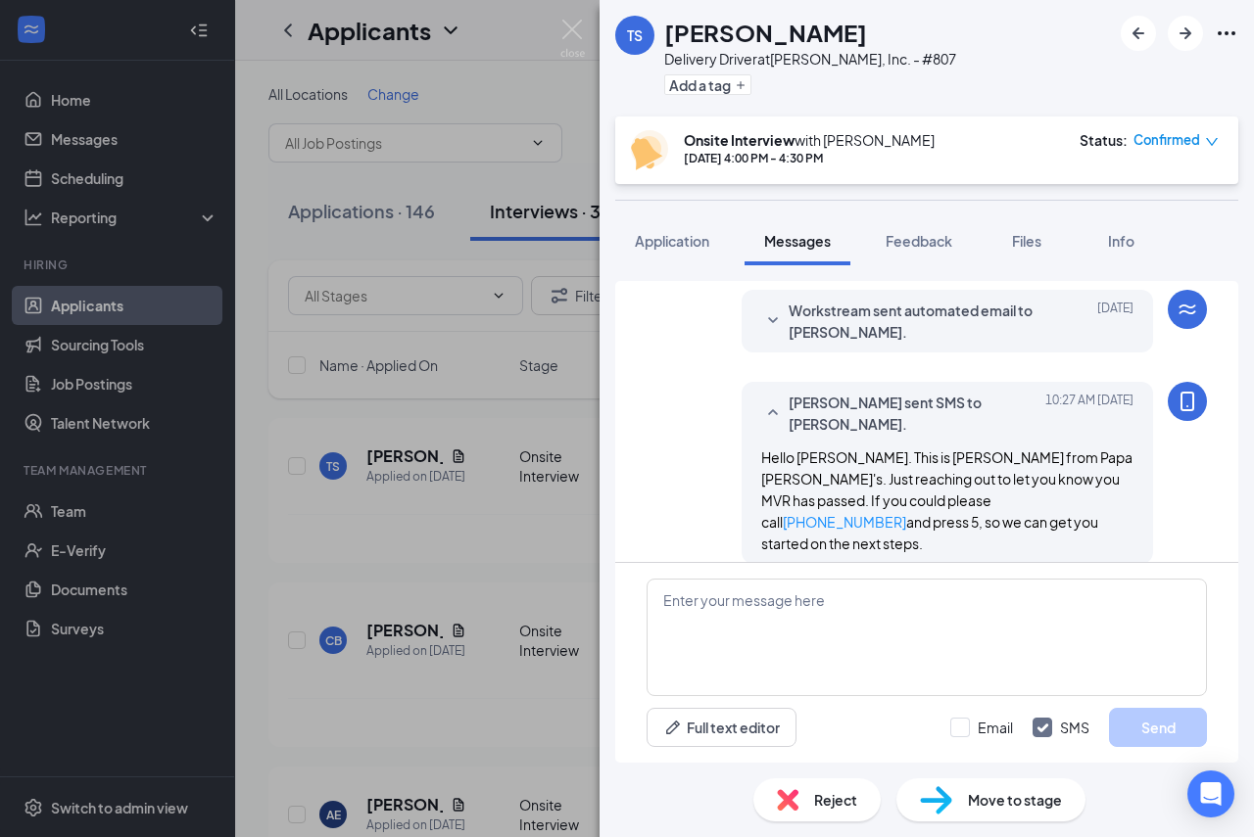
click at [257, 411] on div "TS [PERSON_NAME] Delivery Driver at PJ Zanesville, Inc. - #807 Add a tag Onsite…" at bounding box center [627, 418] width 1254 height 837
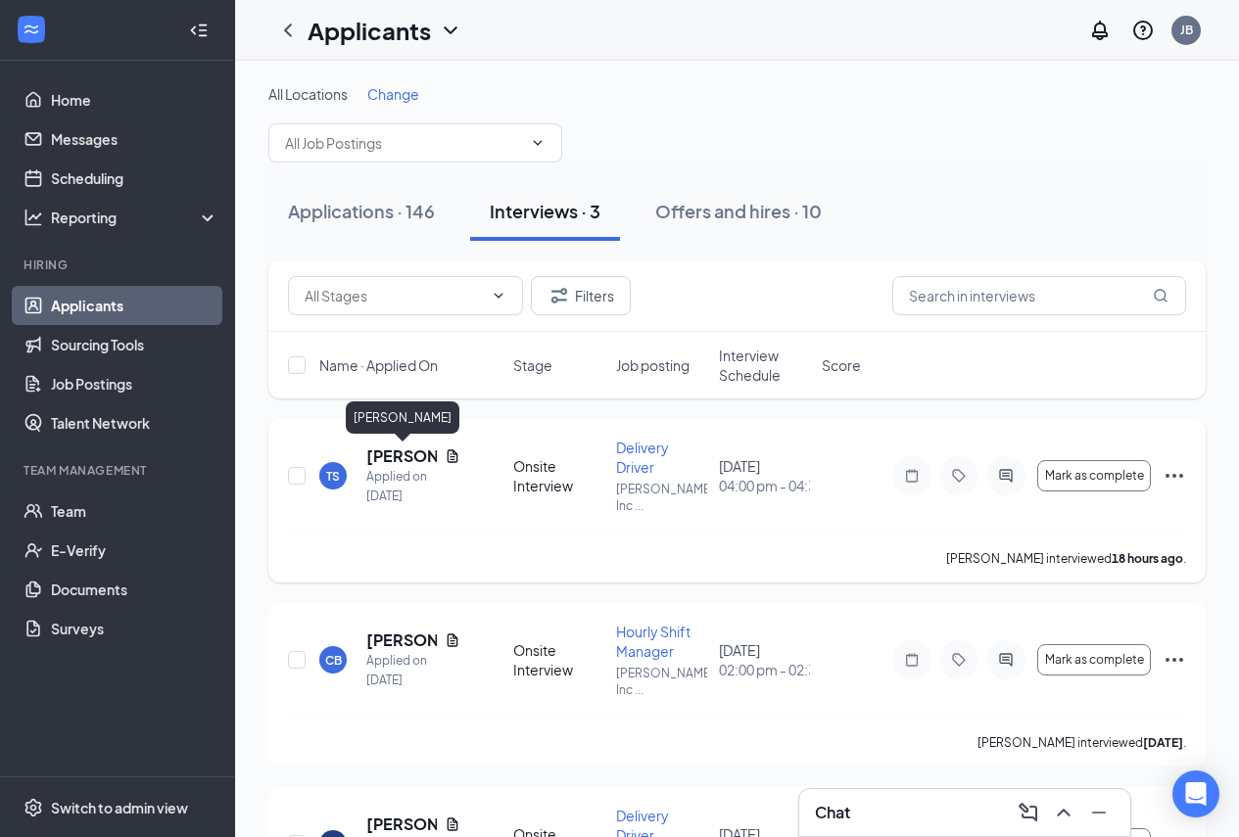
click at [410, 452] on h5 "[PERSON_NAME]" at bounding box center [401, 457] width 71 height 22
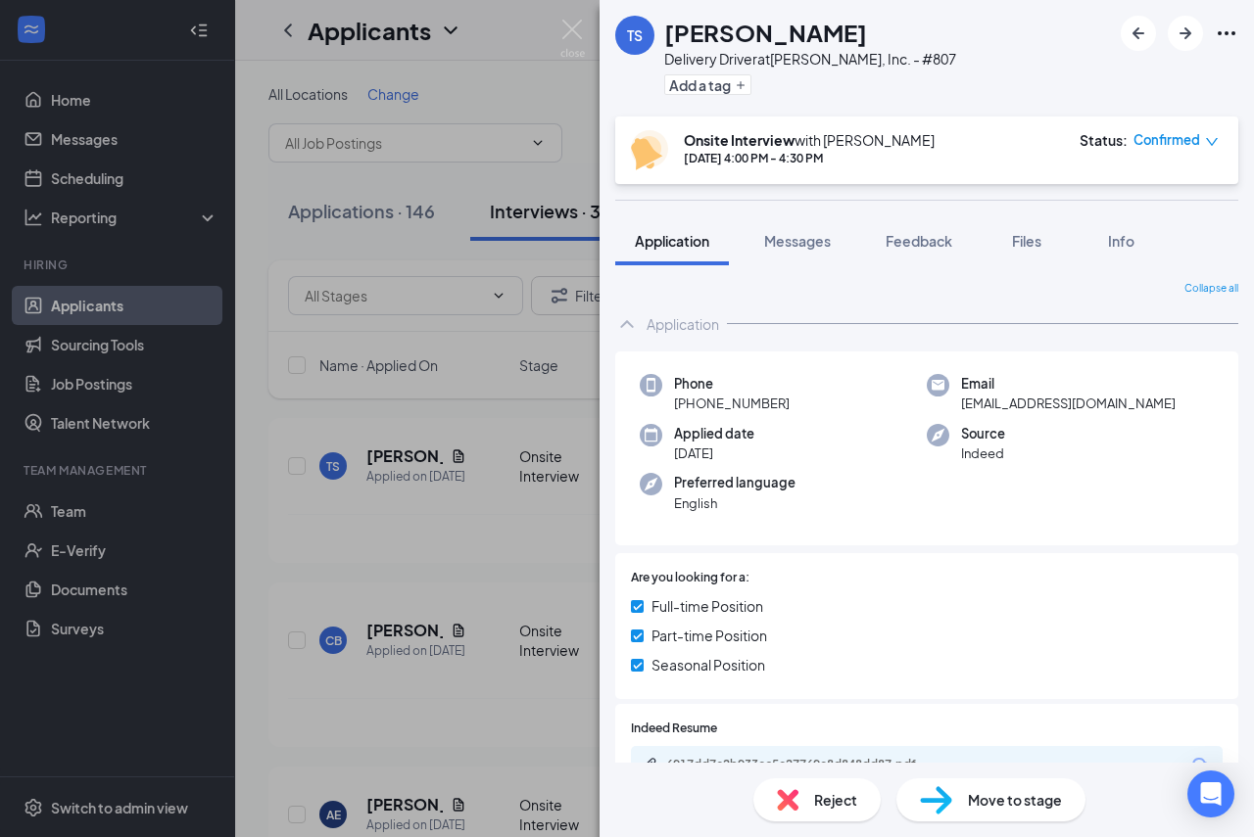
click at [479, 695] on div "TS [PERSON_NAME] Delivery Driver at PJ Zanesville, Inc. - #807 Add a tag Onsite…" at bounding box center [627, 418] width 1254 height 837
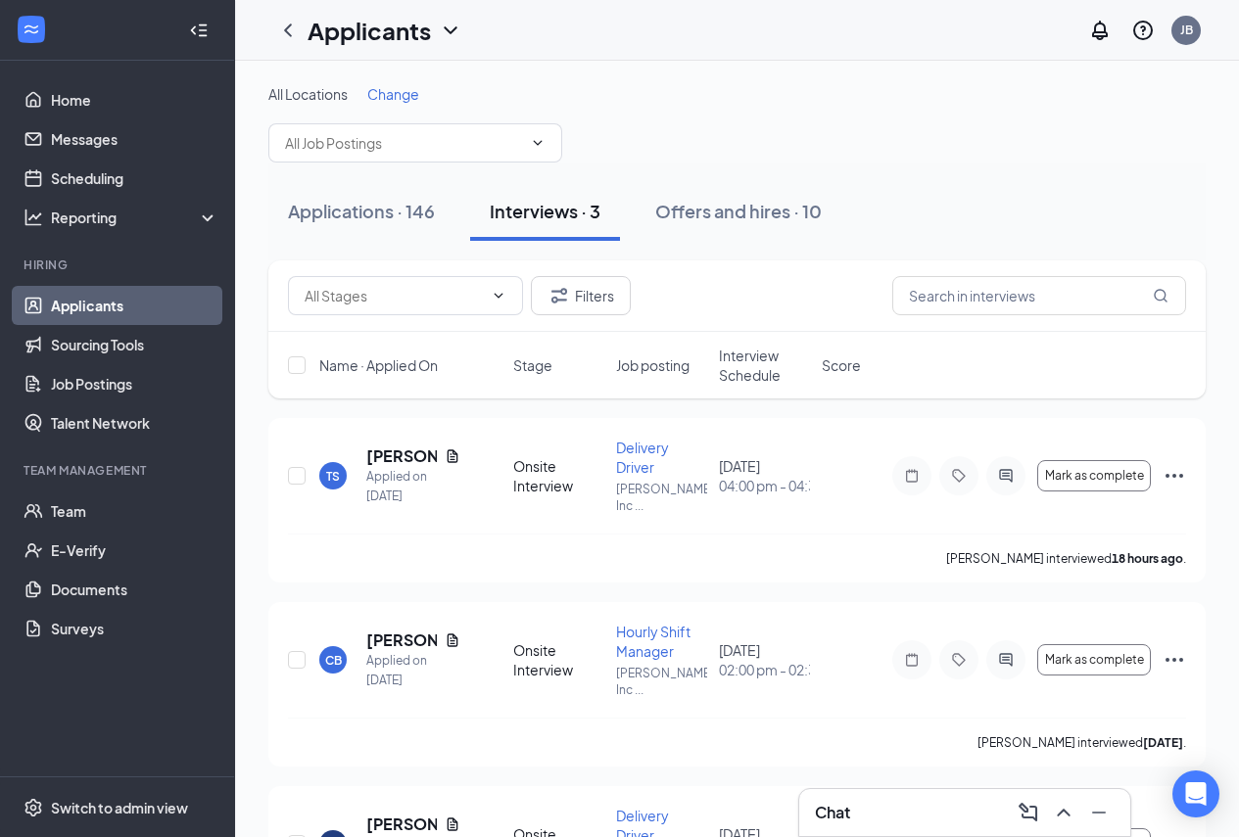
click at [828, 811] on h3 "Chat" at bounding box center [832, 813] width 35 height 22
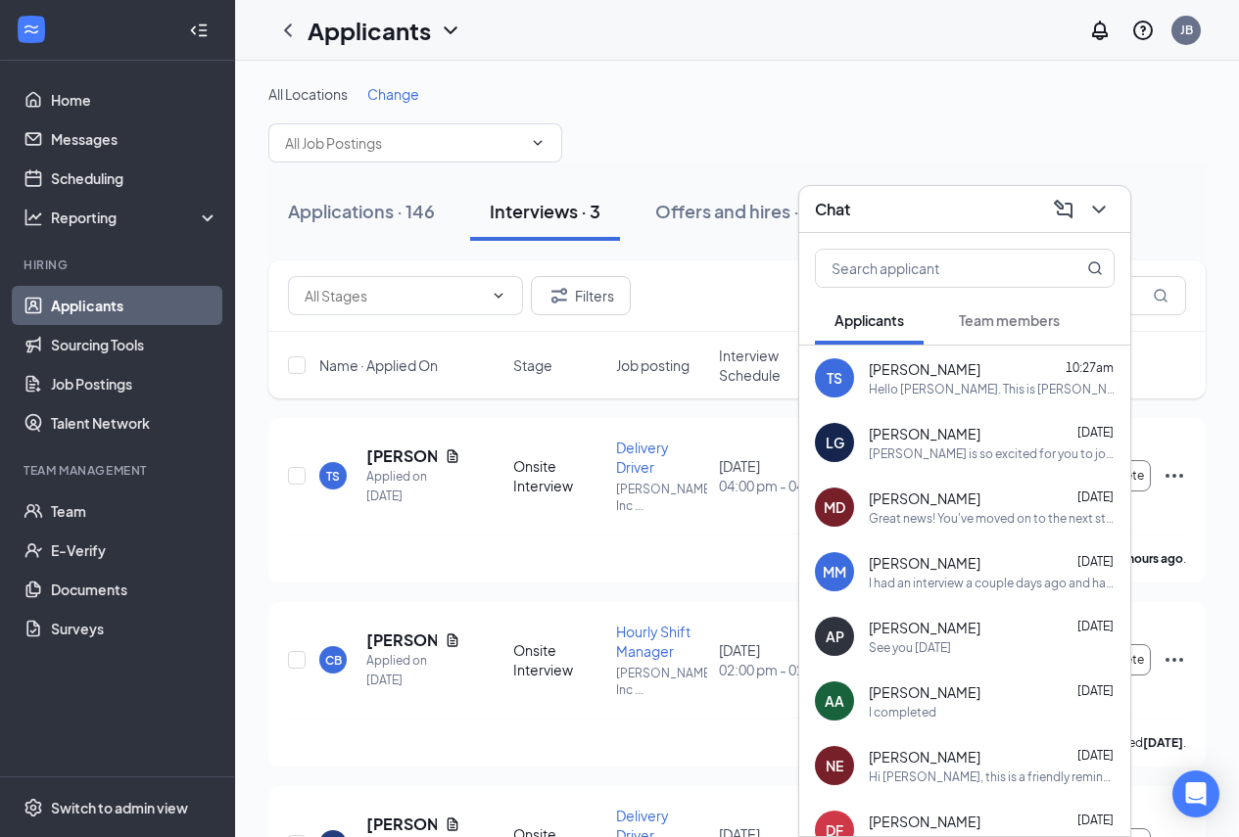
click at [917, 382] on div "Hello [PERSON_NAME]. This is [PERSON_NAME] from Papa [PERSON_NAME]'s. Just reac…" at bounding box center [992, 389] width 246 height 17
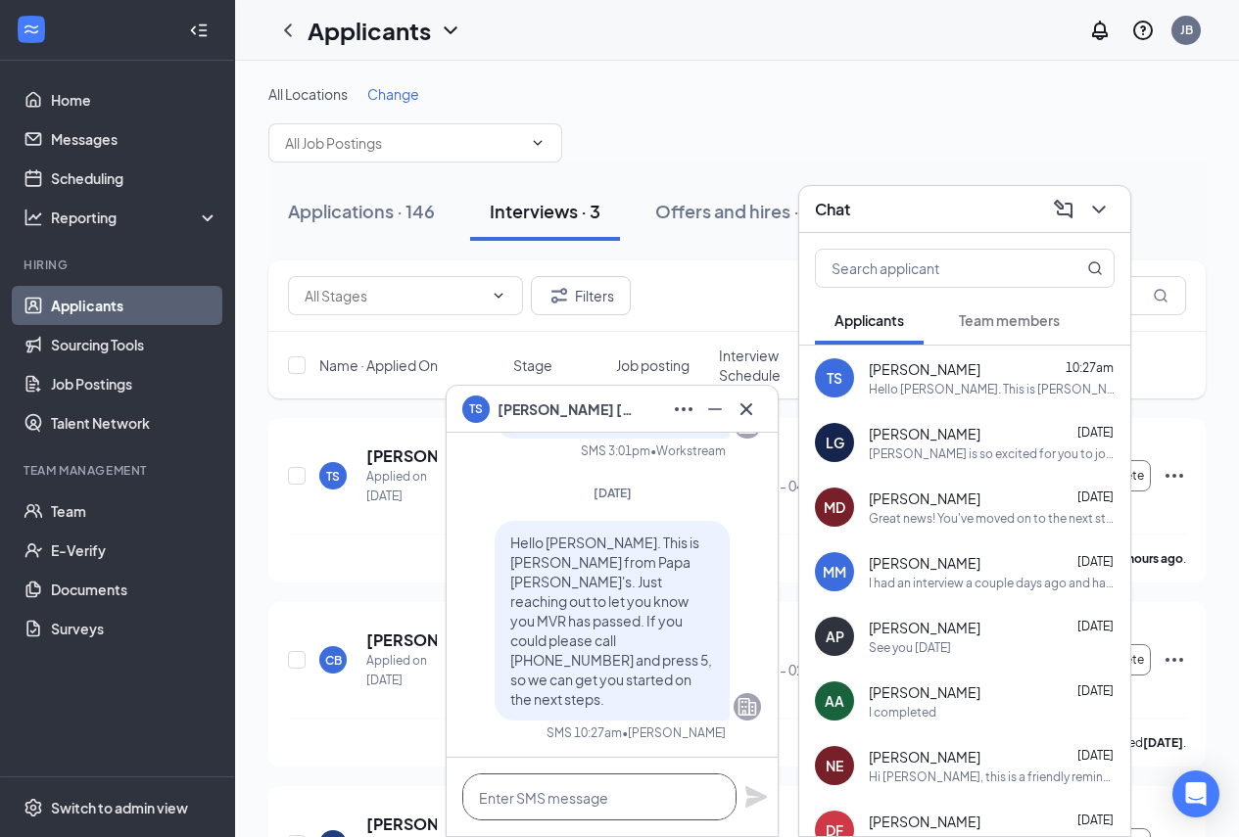
click at [647, 786] on textarea at bounding box center [599, 797] width 274 height 47
type textarea "I"
click at [637, 416] on div "TS [PERSON_NAME]" at bounding box center [612, 409] width 300 height 31
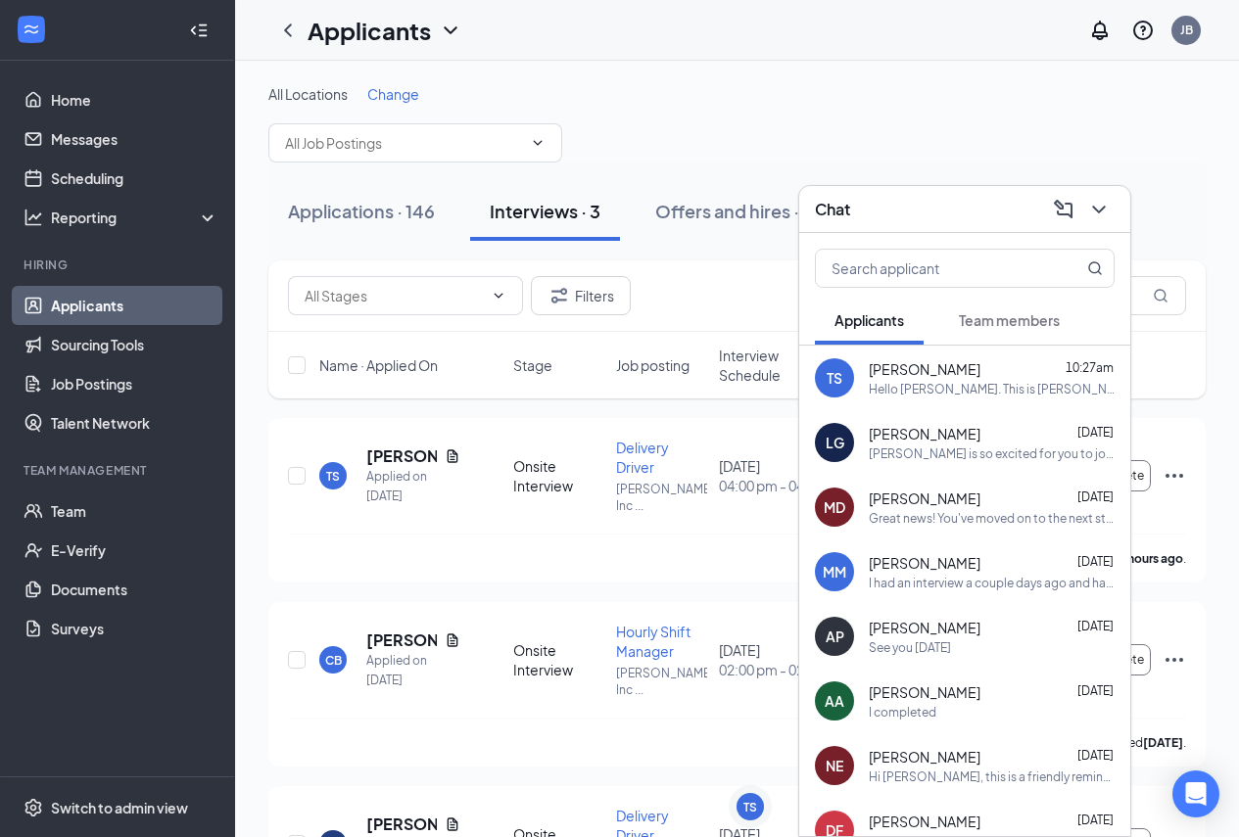
click at [952, 201] on div "Chat" at bounding box center [965, 209] width 300 height 30
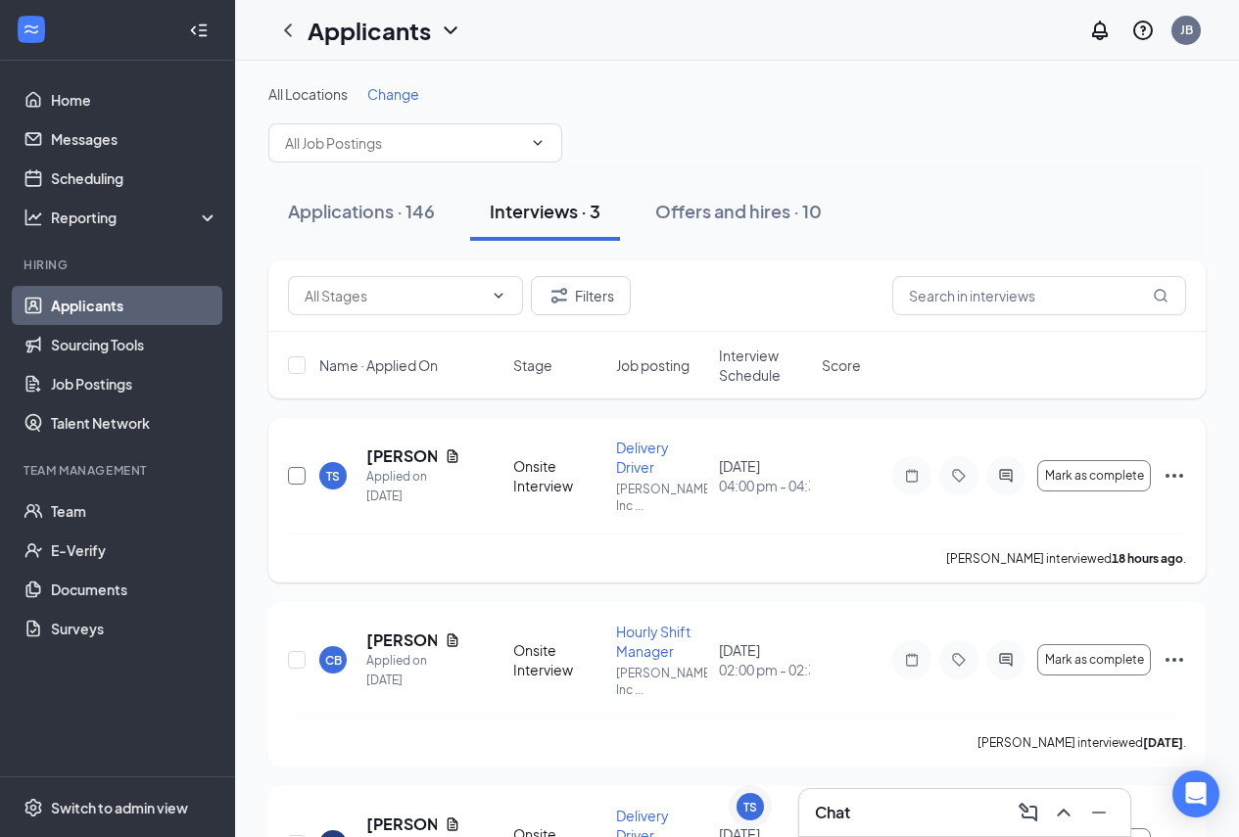
click at [301, 477] on input "checkbox" at bounding box center [297, 476] width 18 height 18
checkbox input "true"
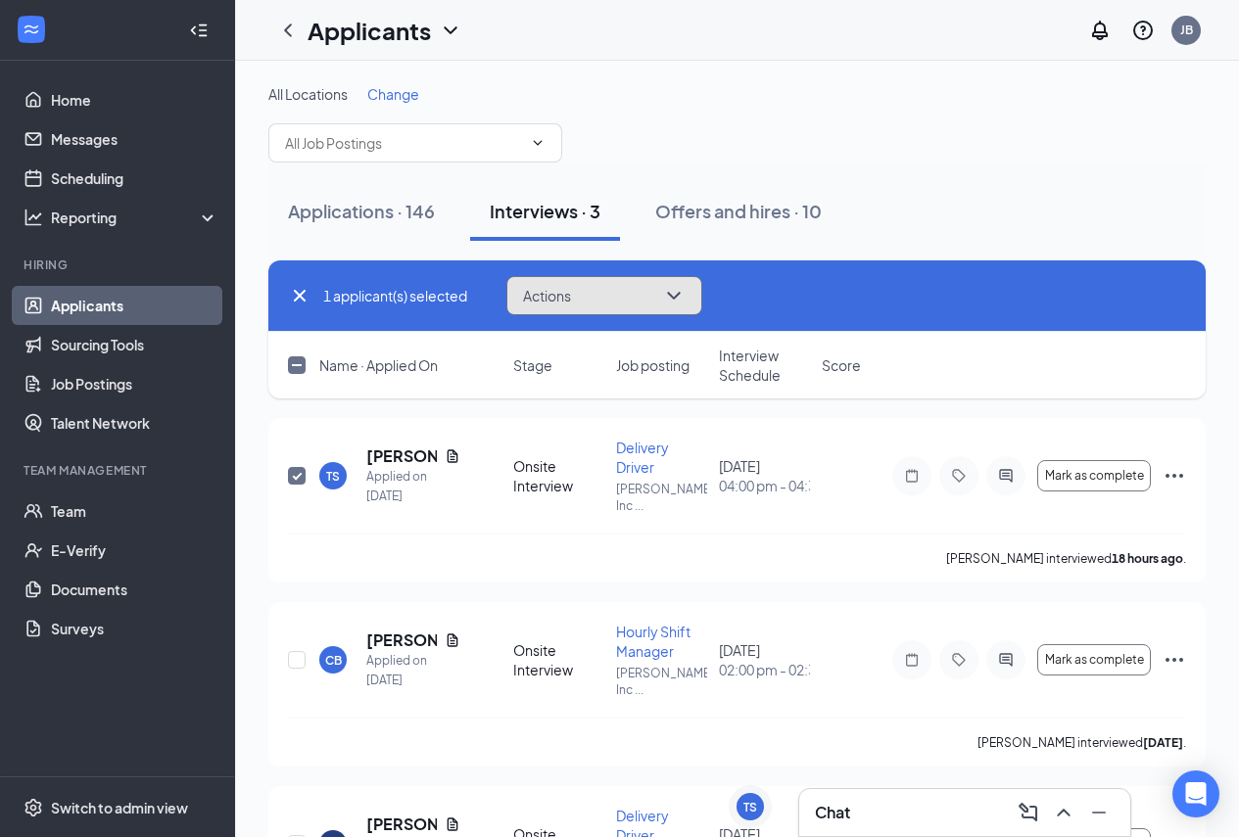
click at [620, 306] on button "Actions" at bounding box center [604, 295] width 196 height 39
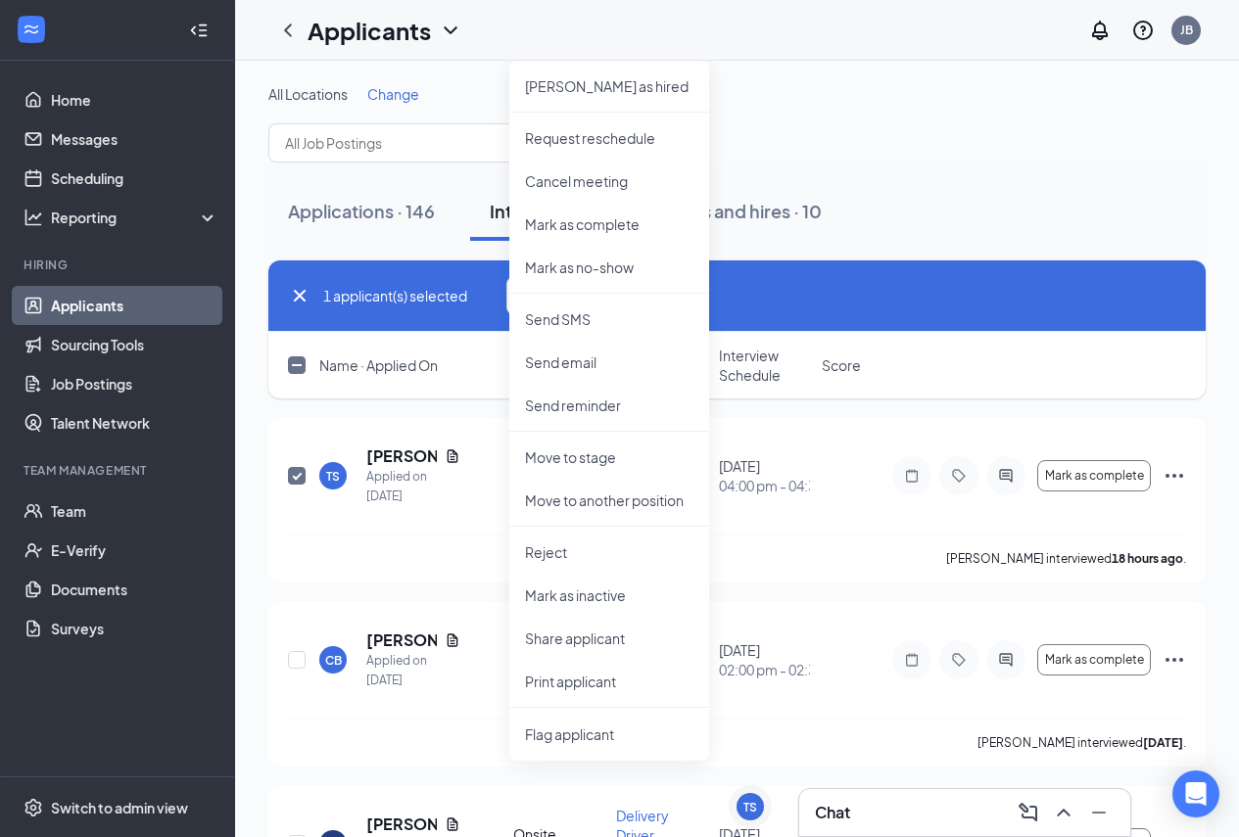
click at [911, 227] on div "Applications · 146 Interviews · 3 Offers and hires · 10" at bounding box center [736, 211] width 937 height 59
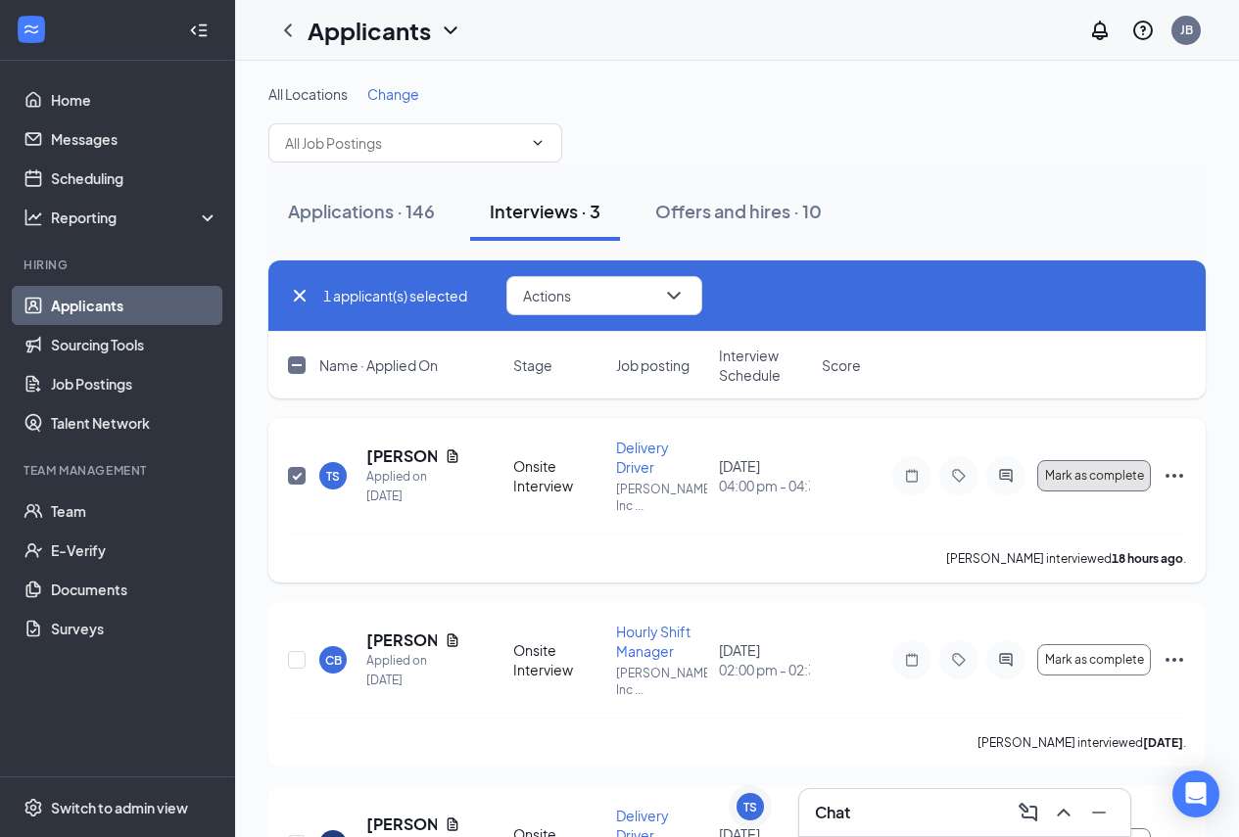
click at [1101, 477] on span "Mark as complete" at bounding box center [1094, 476] width 99 height 14
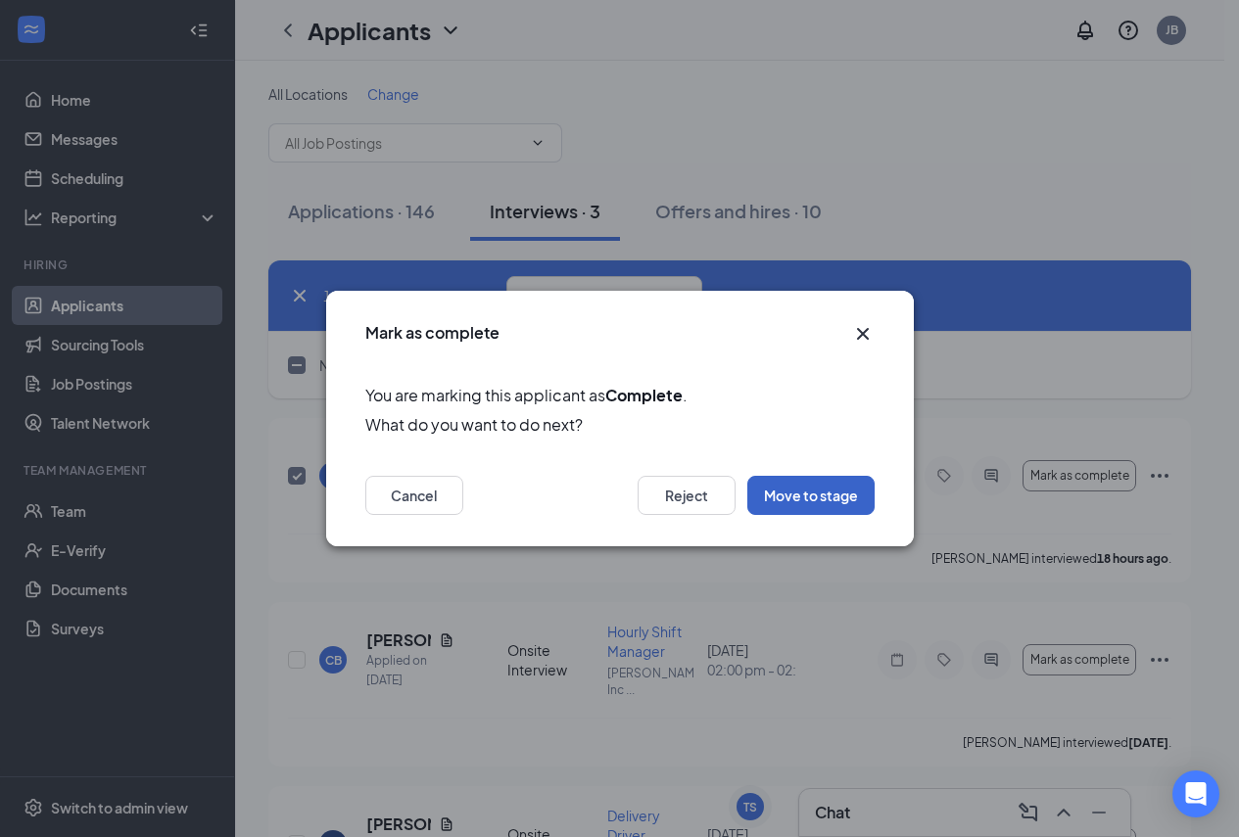
click at [812, 503] on button "Move to stage" at bounding box center [810, 495] width 127 height 39
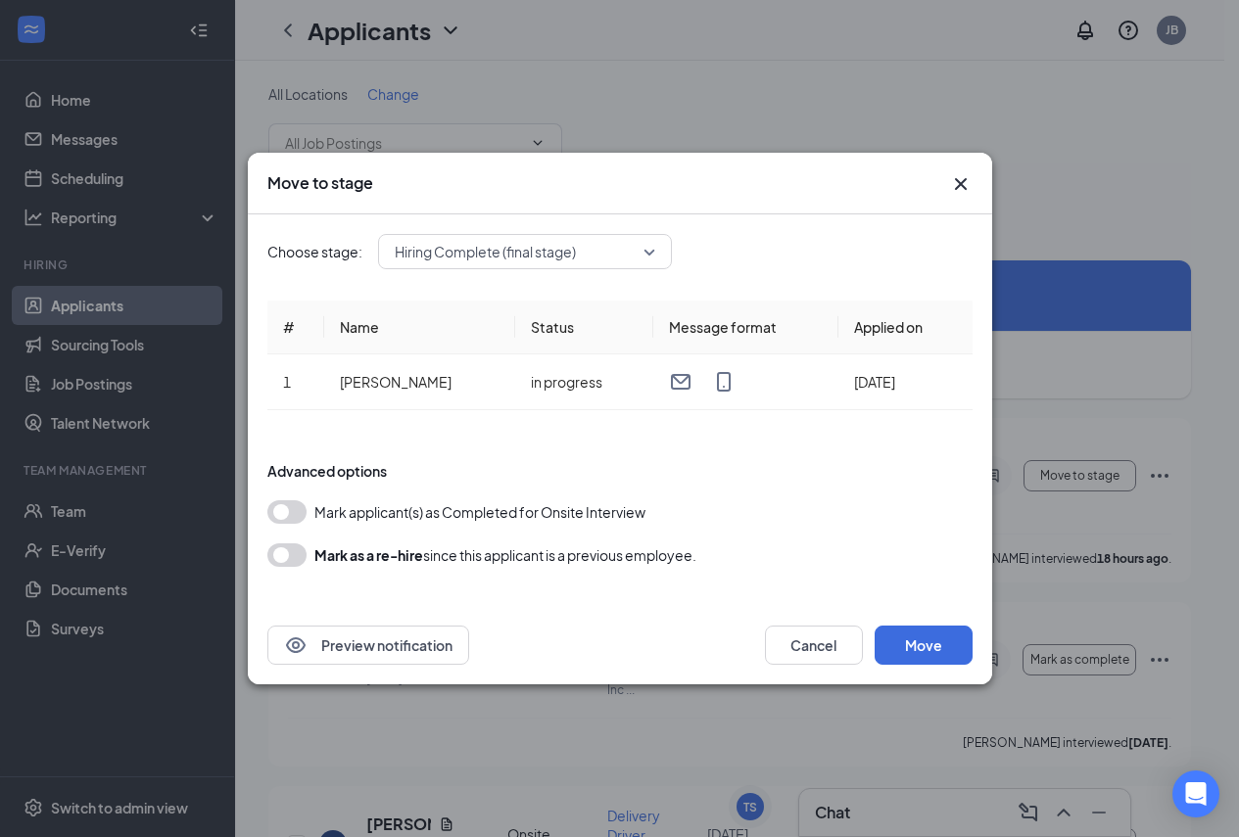
click at [596, 254] on span "Hiring Complete (final stage)" at bounding box center [516, 251] width 243 height 29
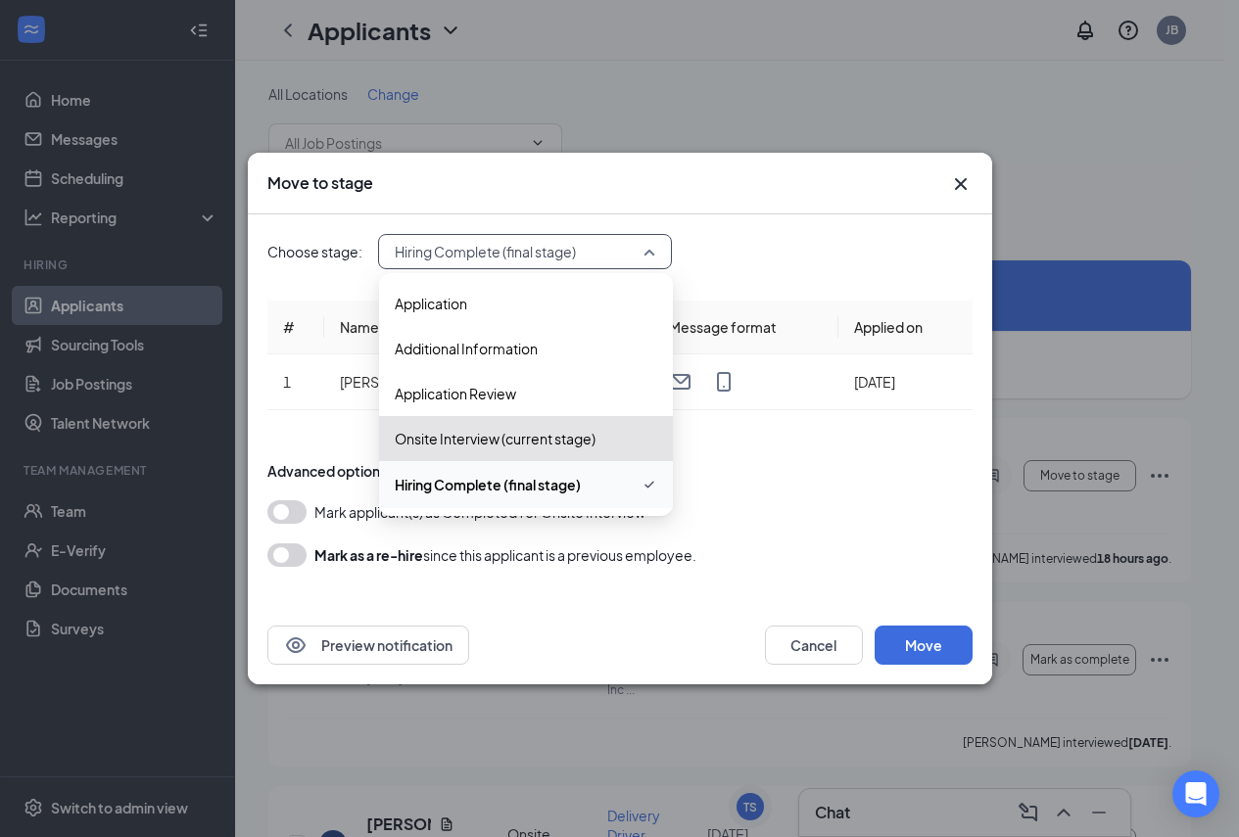
click at [596, 253] on span "Hiring Complete (final stage)" at bounding box center [516, 251] width 243 height 29
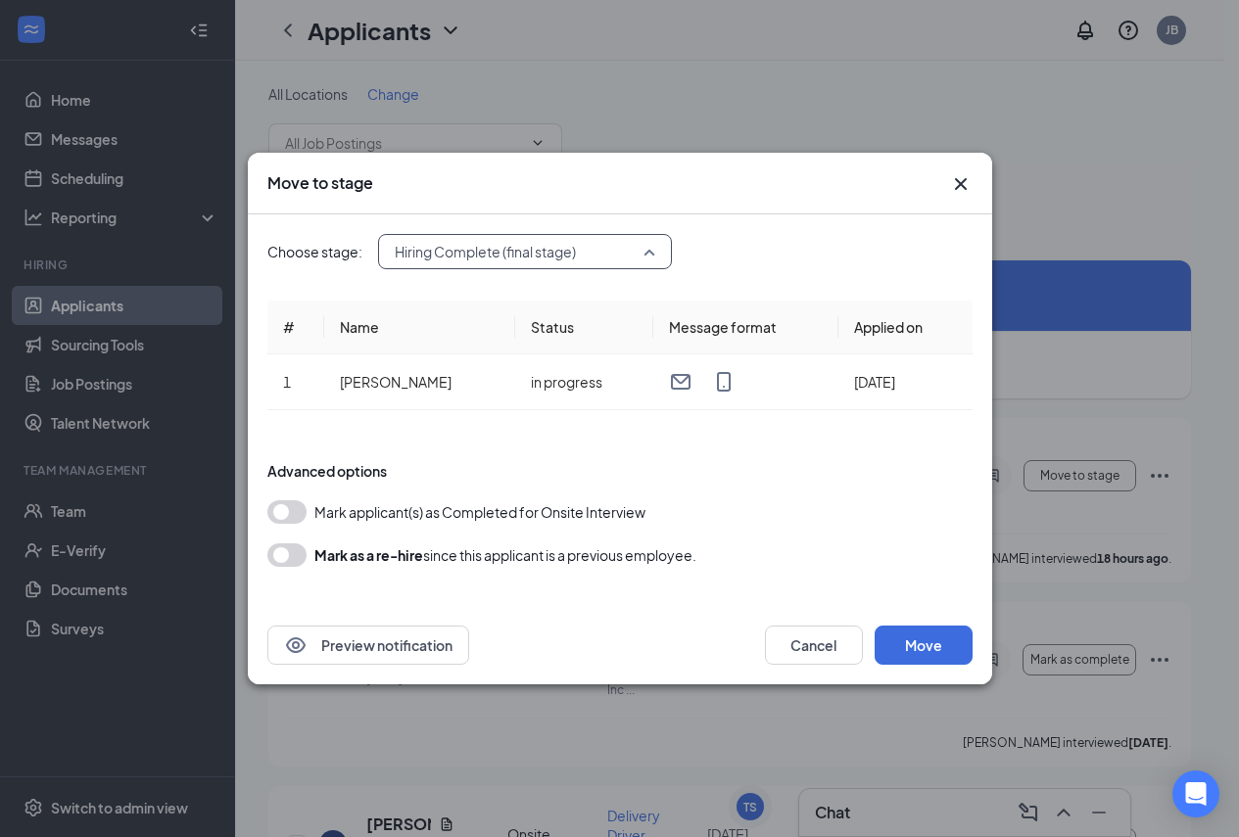
click at [597, 252] on span "Hiring Complete (final stage)" at bounding box center [516, 251] width 243 height 29
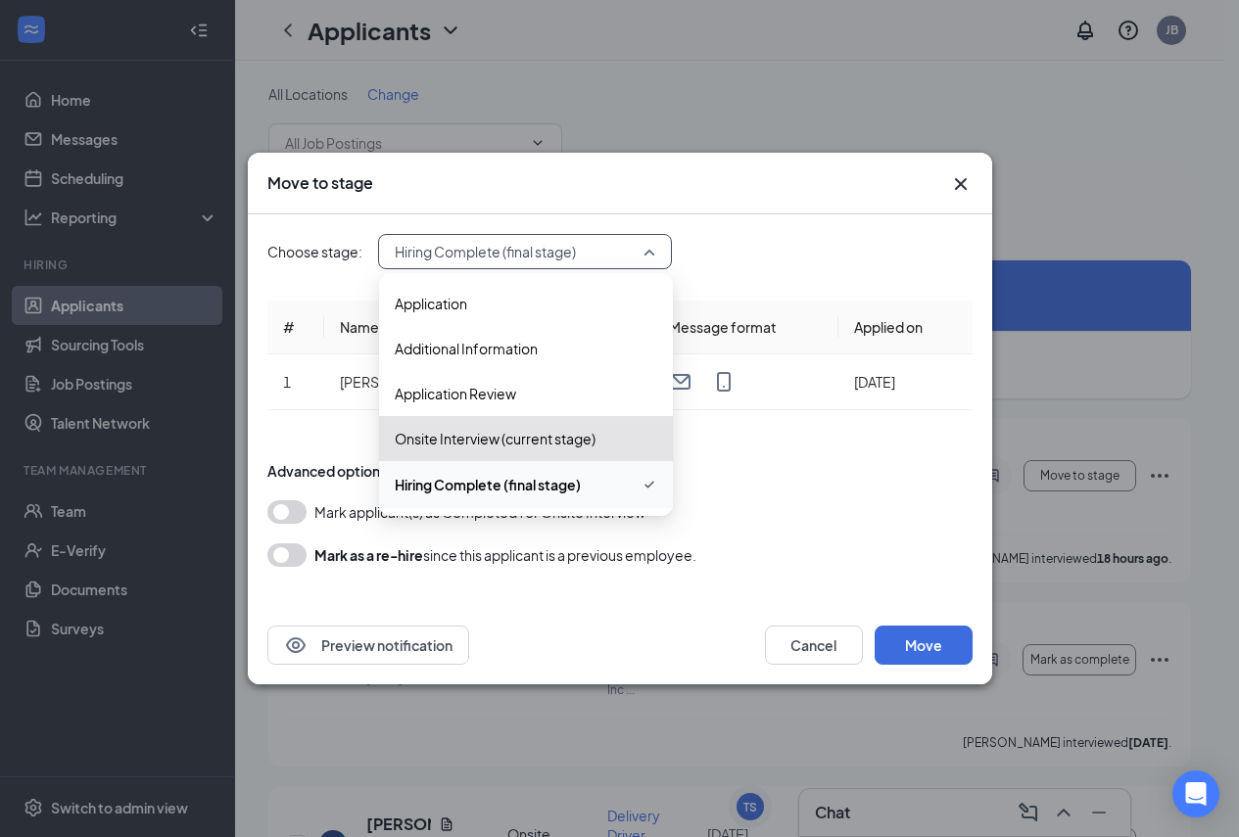
click at [707, 227] on div "Choose stage: Hiring Complete (final stage) 4037721 4037722 Application Additio…" at bounding box center [619, 410] width 705 height 392
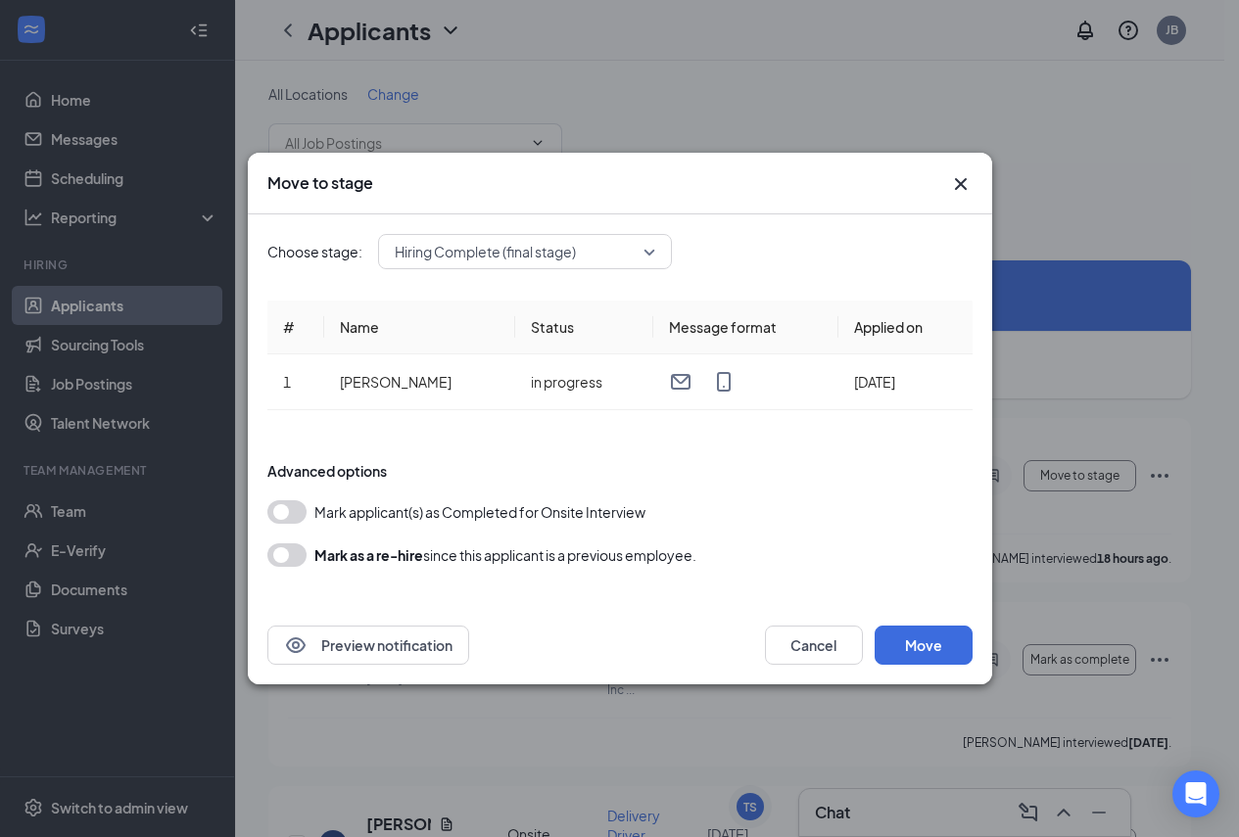
click at [294, 510] on button "button" at bounding box center [286, 512] width 39 height 24
click at [956, 187] on icon "Cross" at bounding box center [961, 184] width 24 height 24
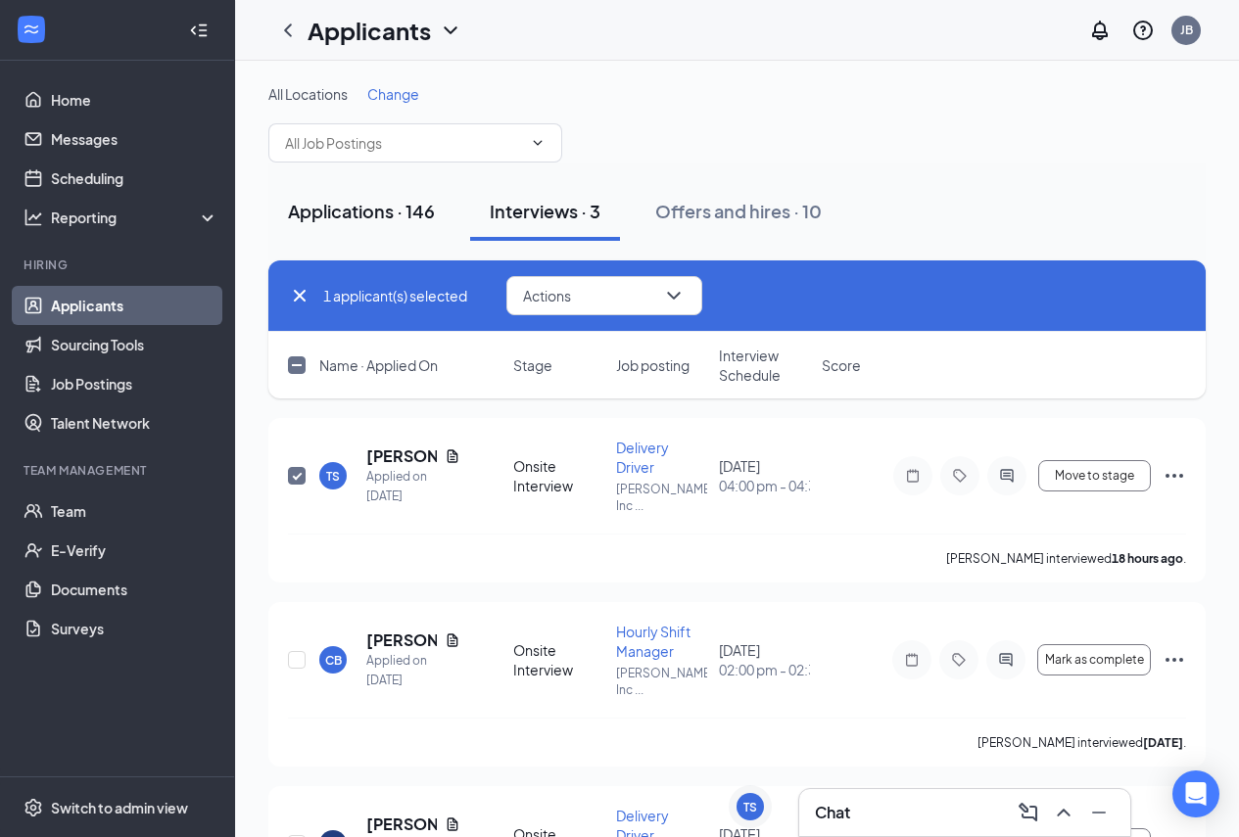
click at [390, 214] on div "Applications · 146" at bounding box center [361, 211] width 147 height 24
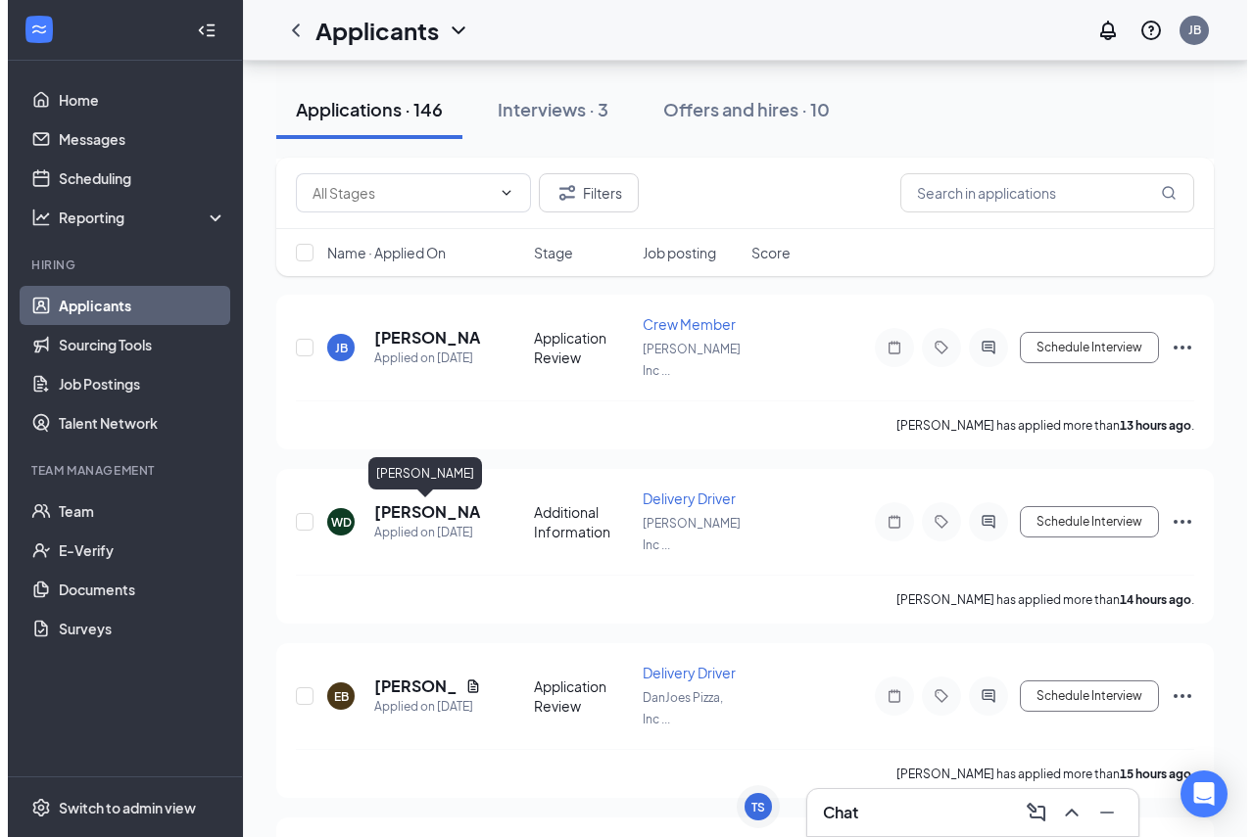
scroll to position [979, 0]
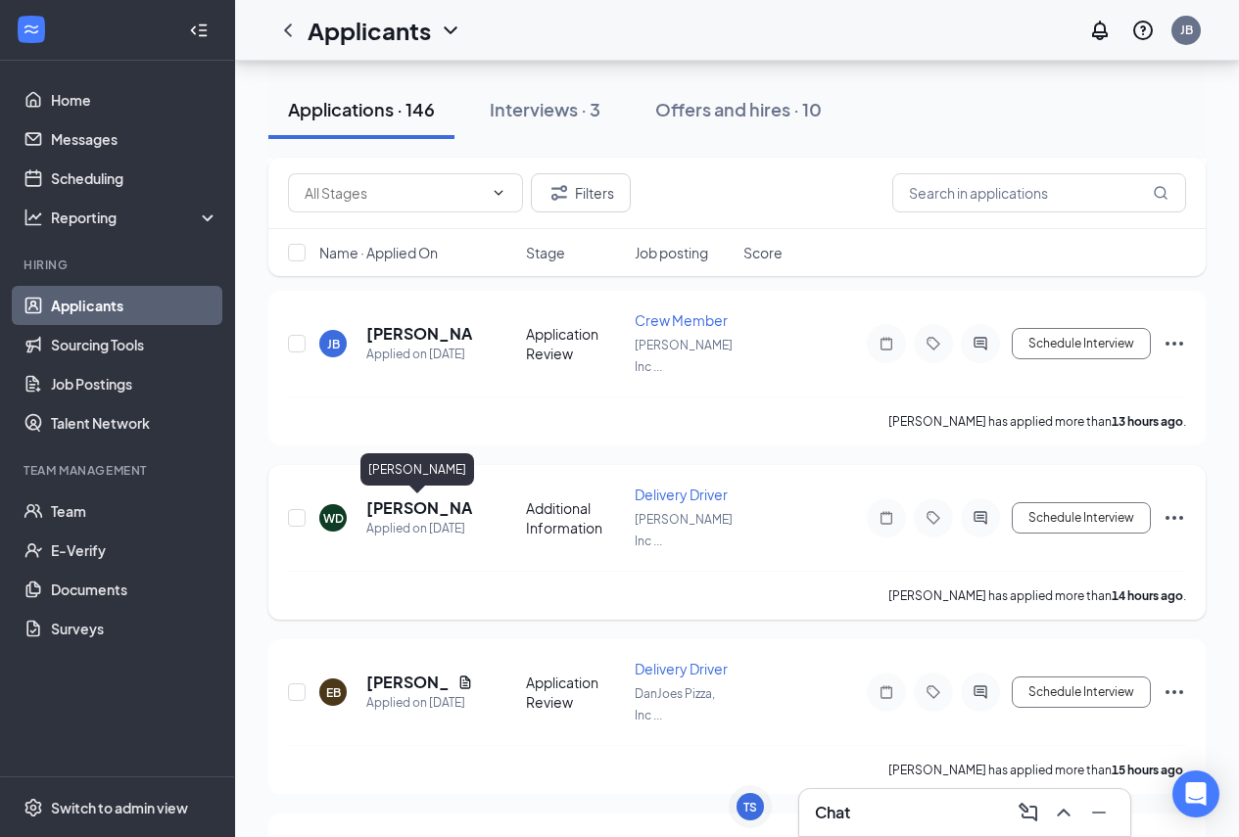
click at [370, 504] on h5 "[PERSON_NAME]" at bounding box center [419, 509] width 107 height 22
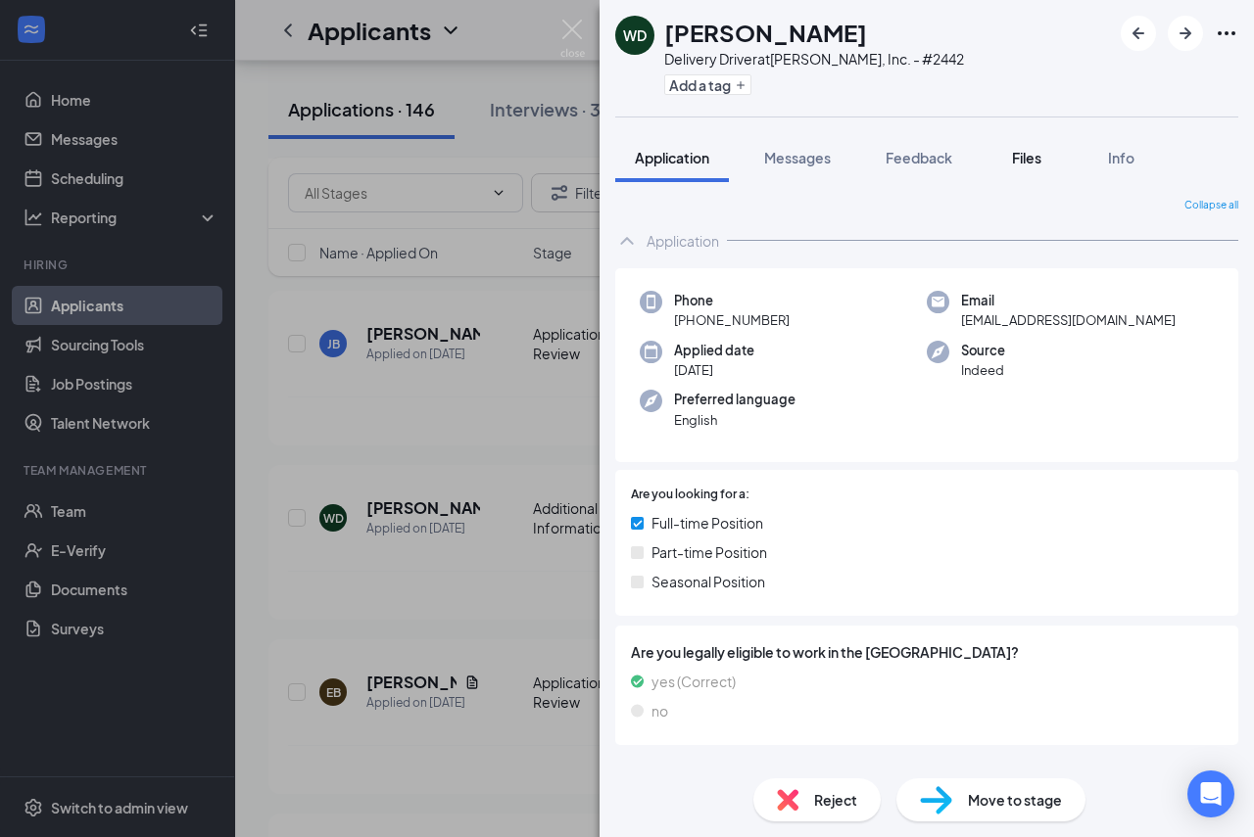
click at [1024, 158] on span "Files" at bounding box center [1026, 158] width 29 height 18
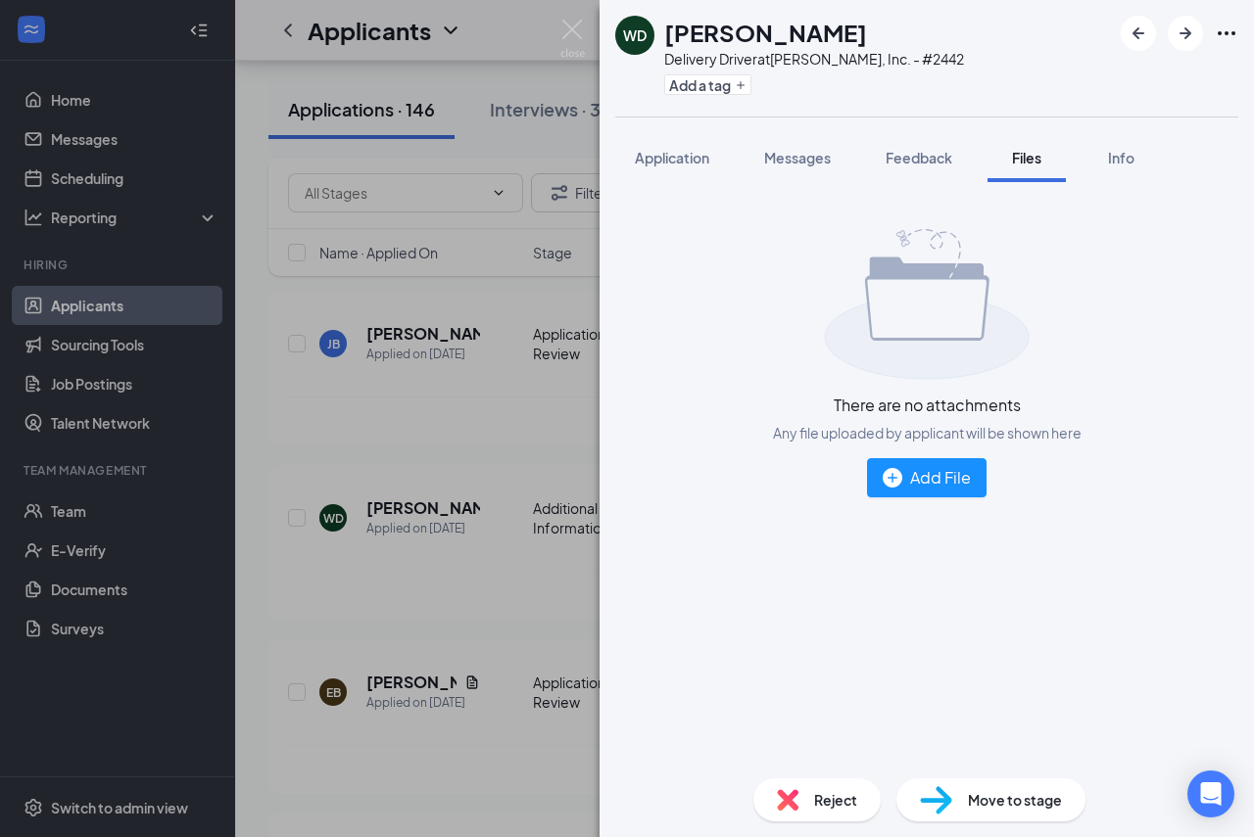
drag, startPoint x: 376, startPoint y: 437, endPoint x: 393, endPoint y: 429, distance: 18.4
click at [379, 436] on div "[PERSON_NAME] Delivery Driver at PJ Zanesville, Inc. - #2442 Add a tag Applicat…" at bounding box center [627, 418] width 1254 height 837
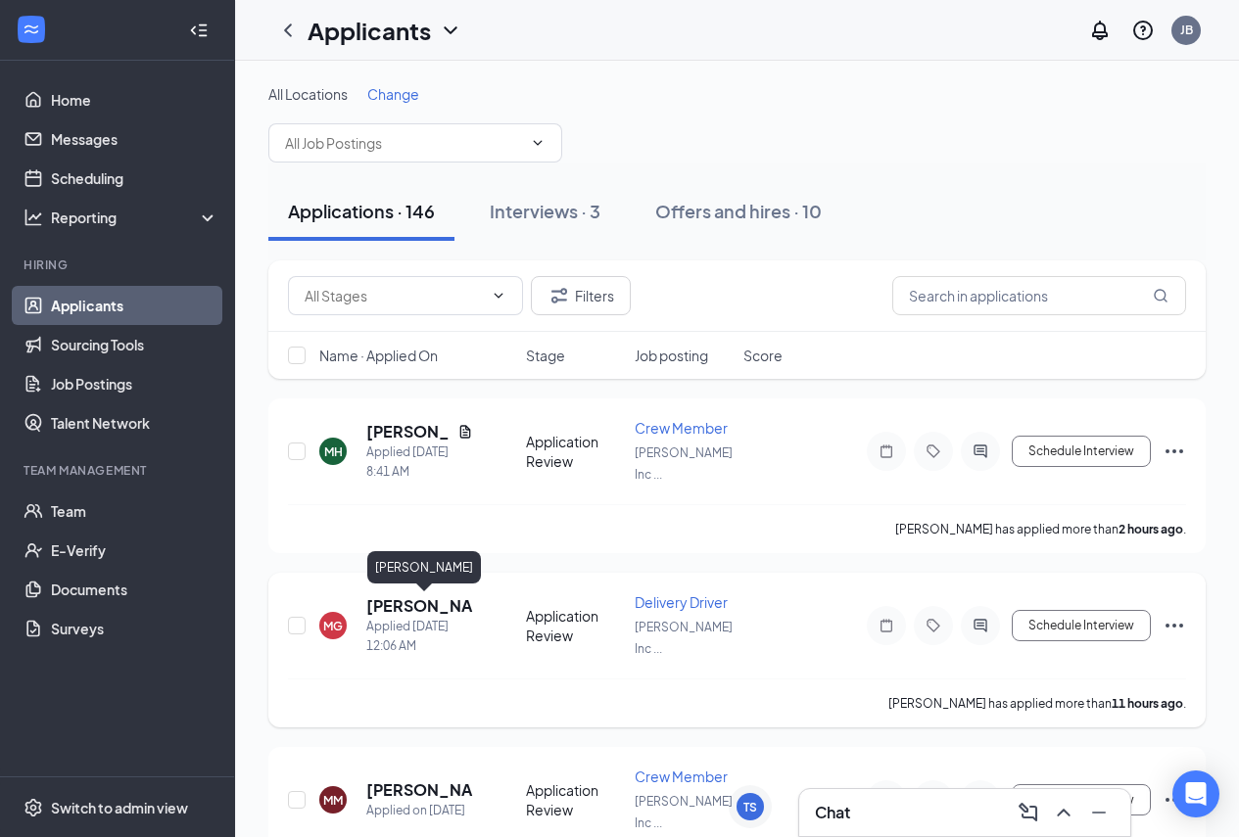
click at [412, 602] on h5 "[PERSON_NAME]" at bounding box center [419, 606] width 107 height 22
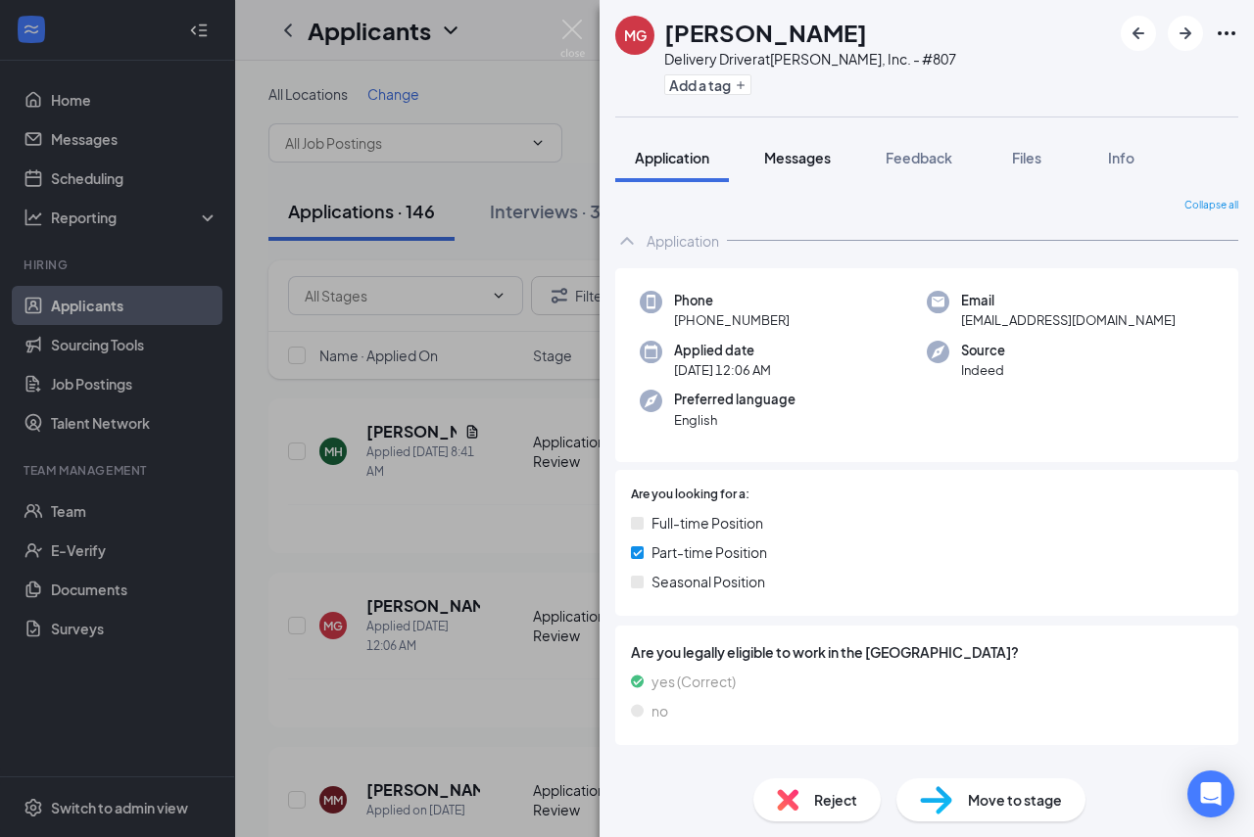
click at [805, 174] on button "Messages" at bounding box center [797, 157] width 106 height 49
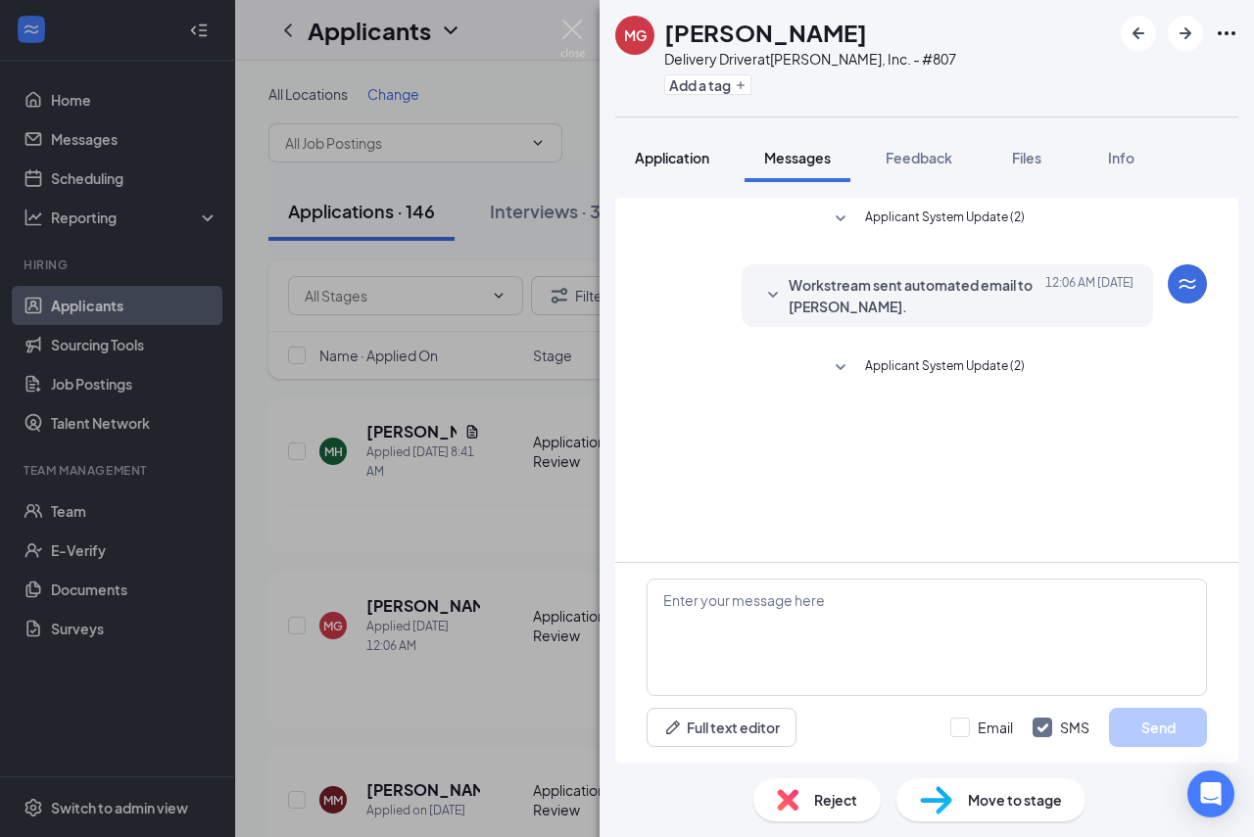
click at [685, 160] on span "Application" at bounding box center [672, 158] width 74 height 18
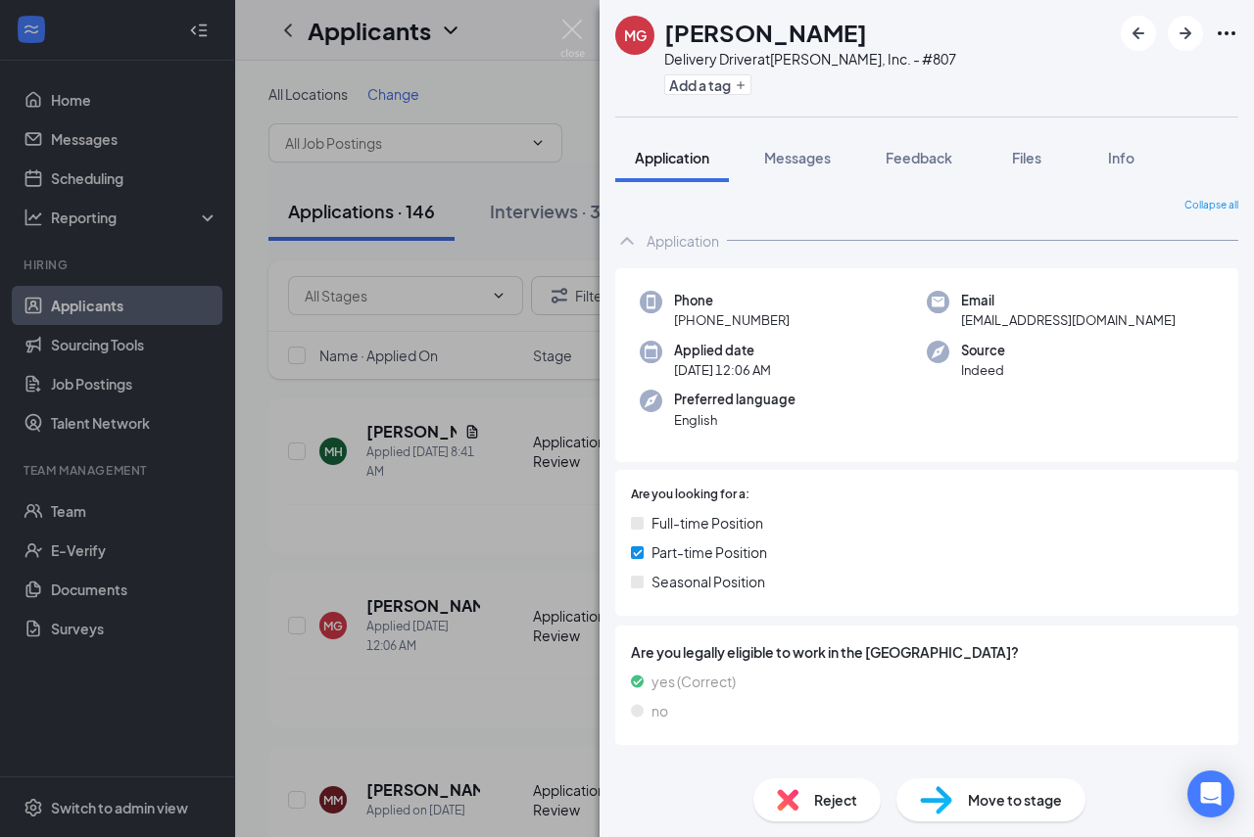
click at [276, 501] on div "MG [PERSON_NAME] Delivery Driver at PJ Zanesville, Inc. - #807 Add a tag Applic…" at bounding box center [627, 418] width 1254 height 837
